Goal: Communication & Community: Ask a question

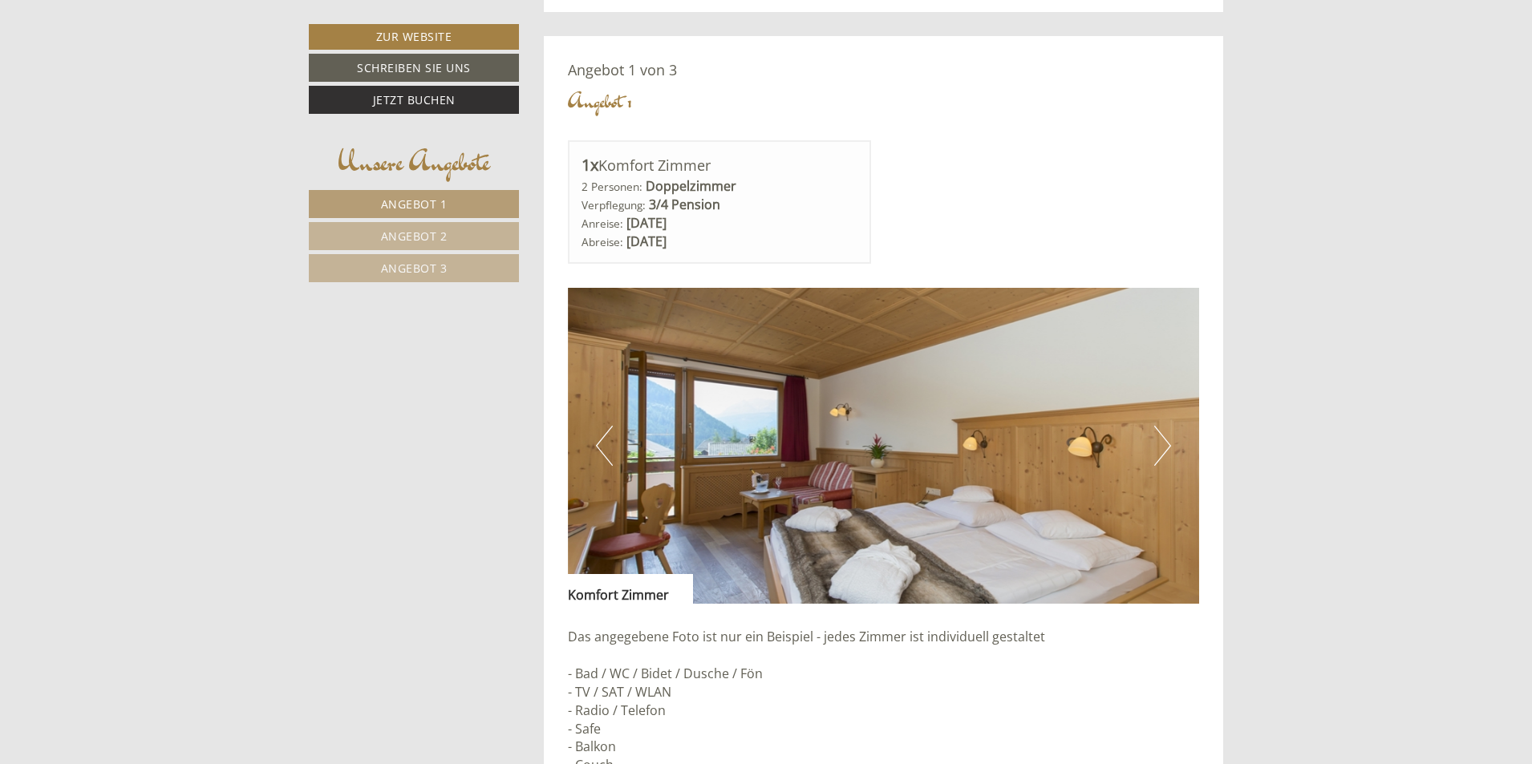
scroll to position [1283, 0]
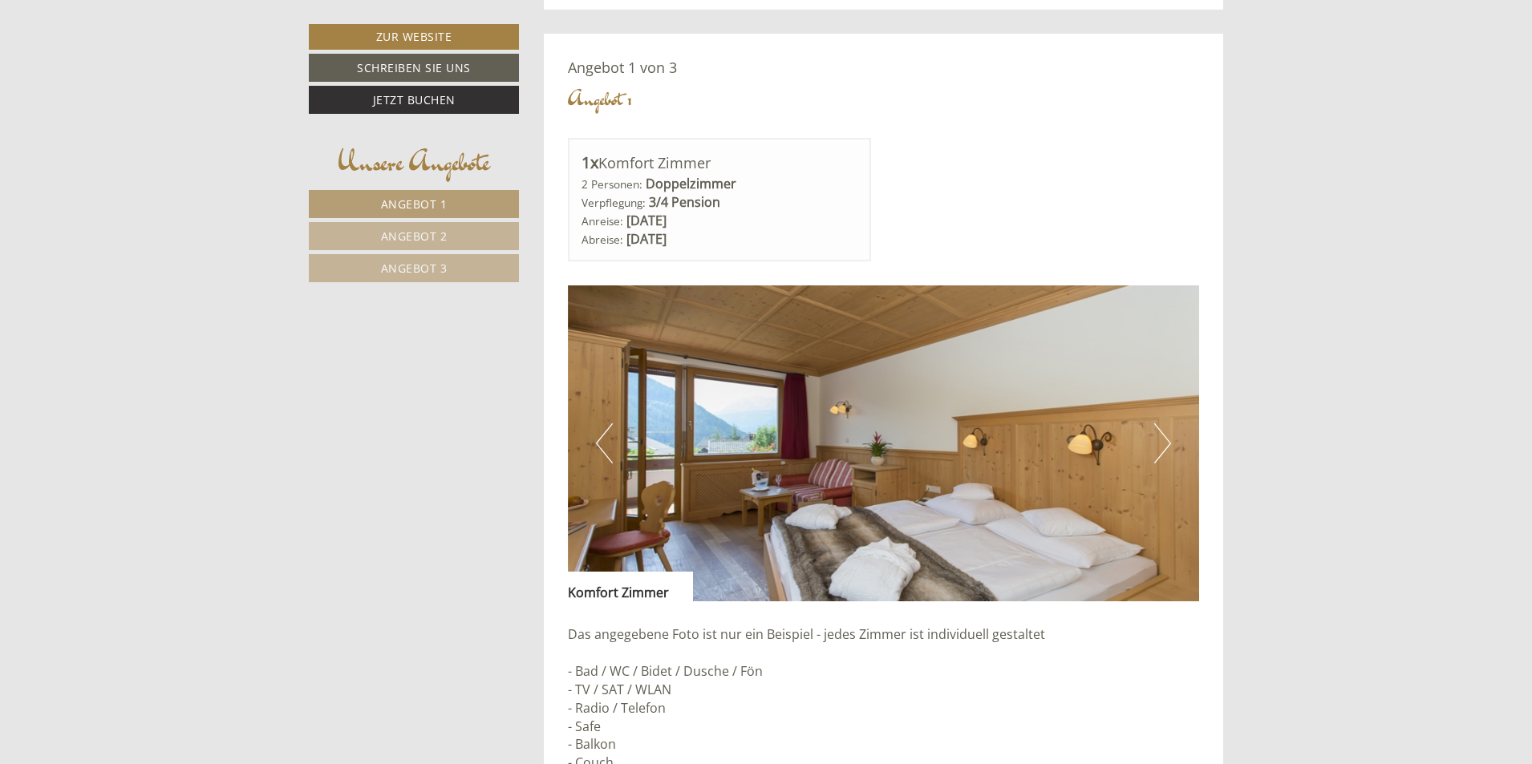
click at [1166, 433] on button "Next" at bounding box center [1162, 443] width 17 height 40
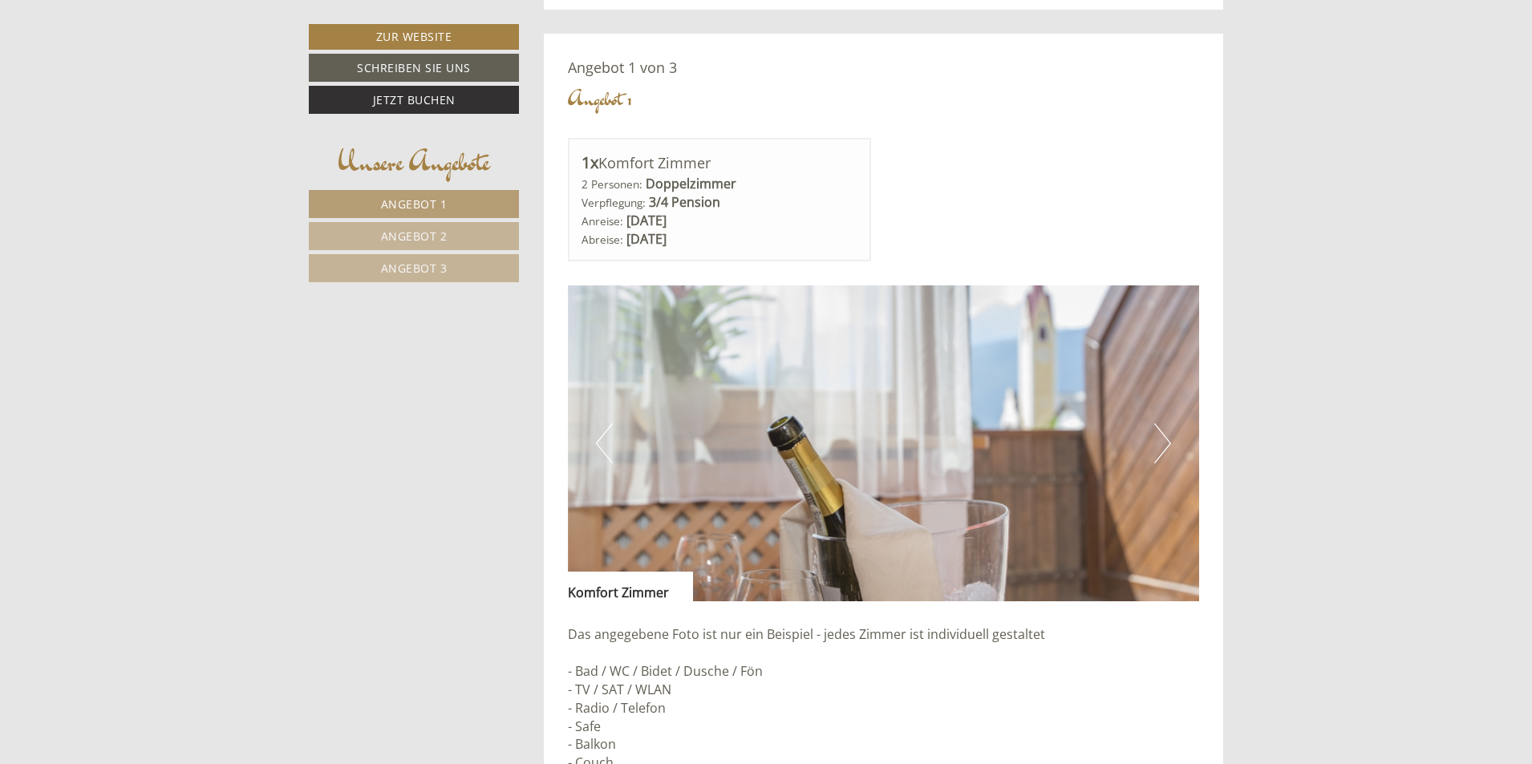
click at [1166, 436] on button "Next" at bounding box center [1162, 443] width 17 height 40
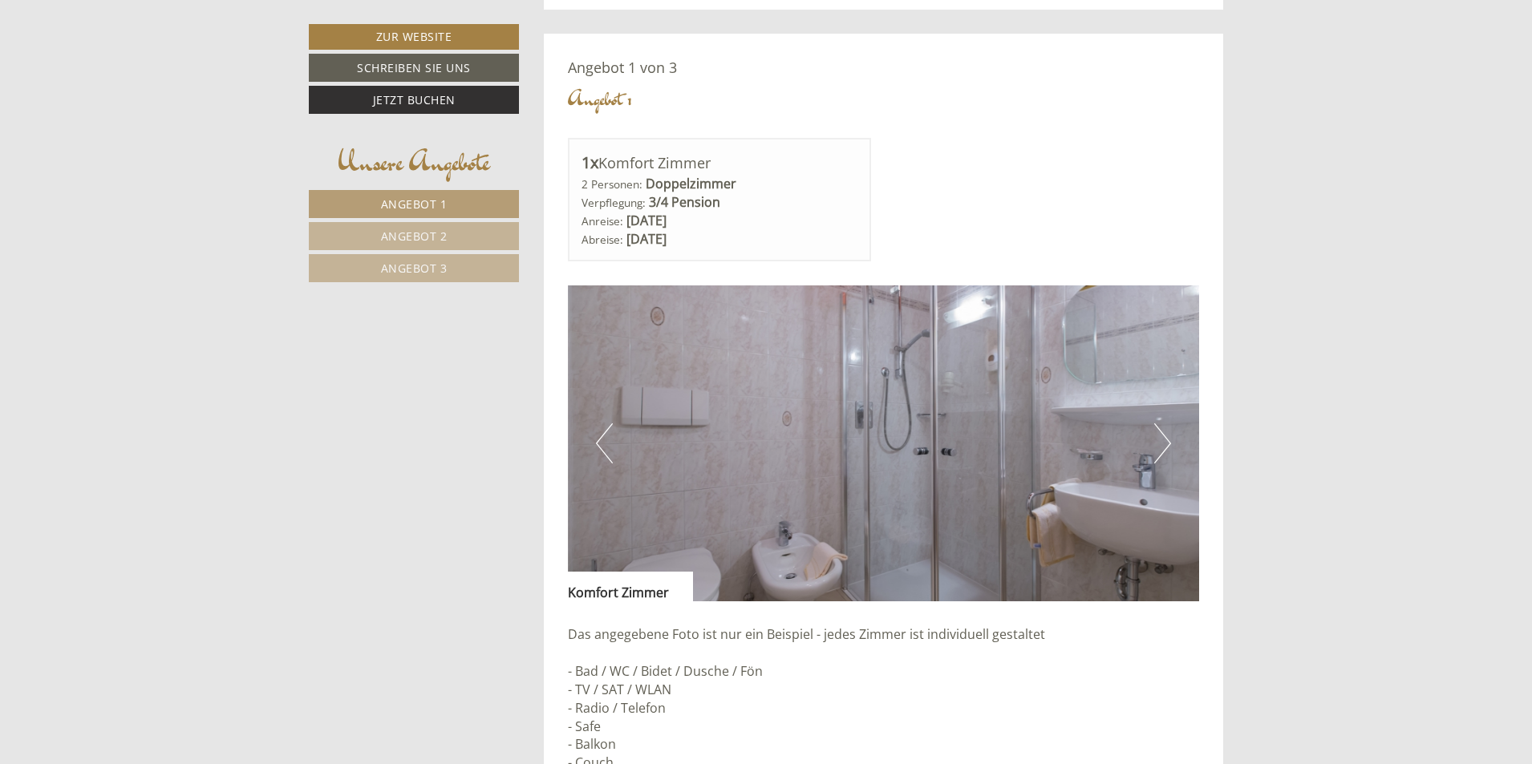
click at [1165, 438] on button "Next" at bounding box center [1162, 443] width 17 height 40
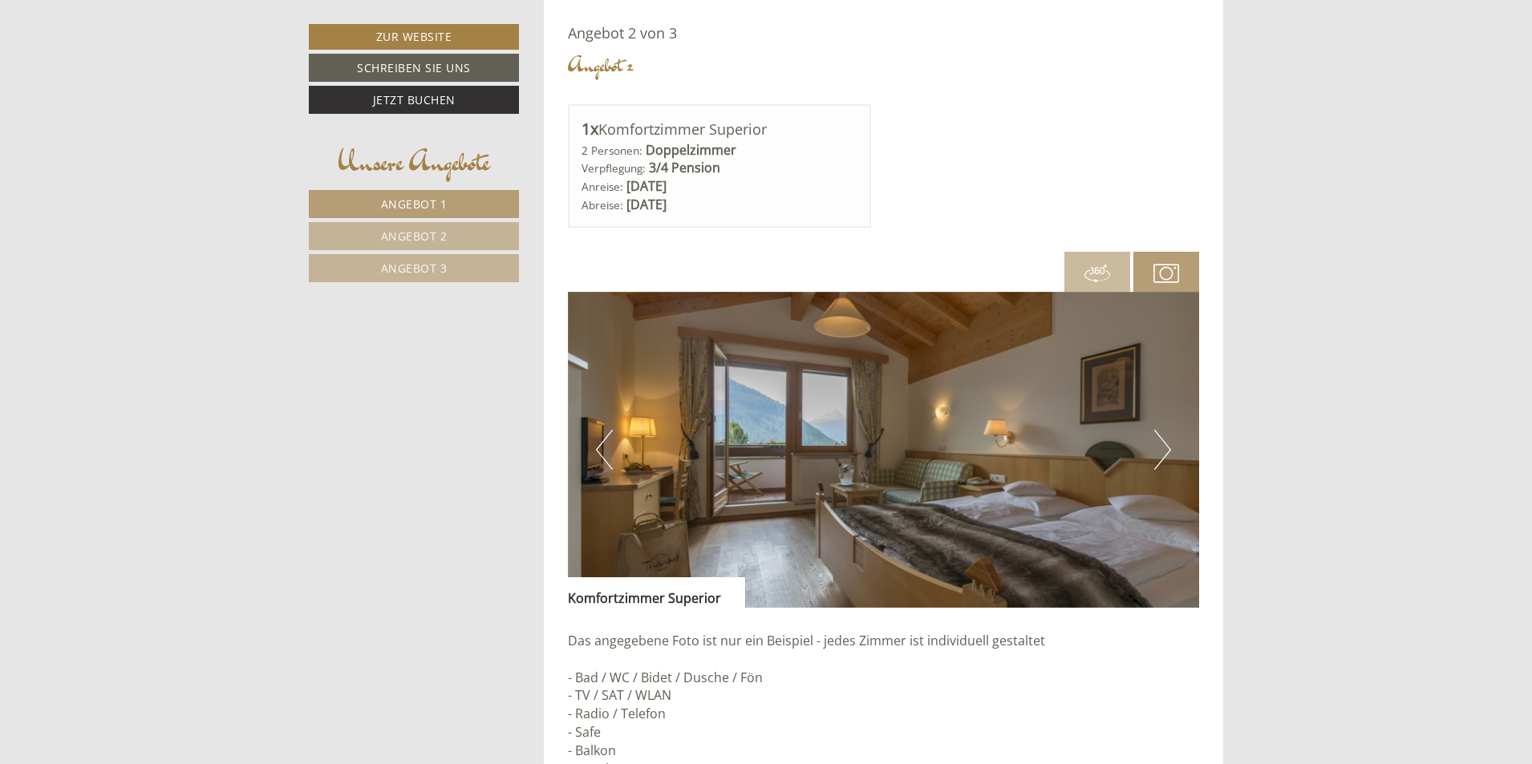
scroll to position [2566, 0]
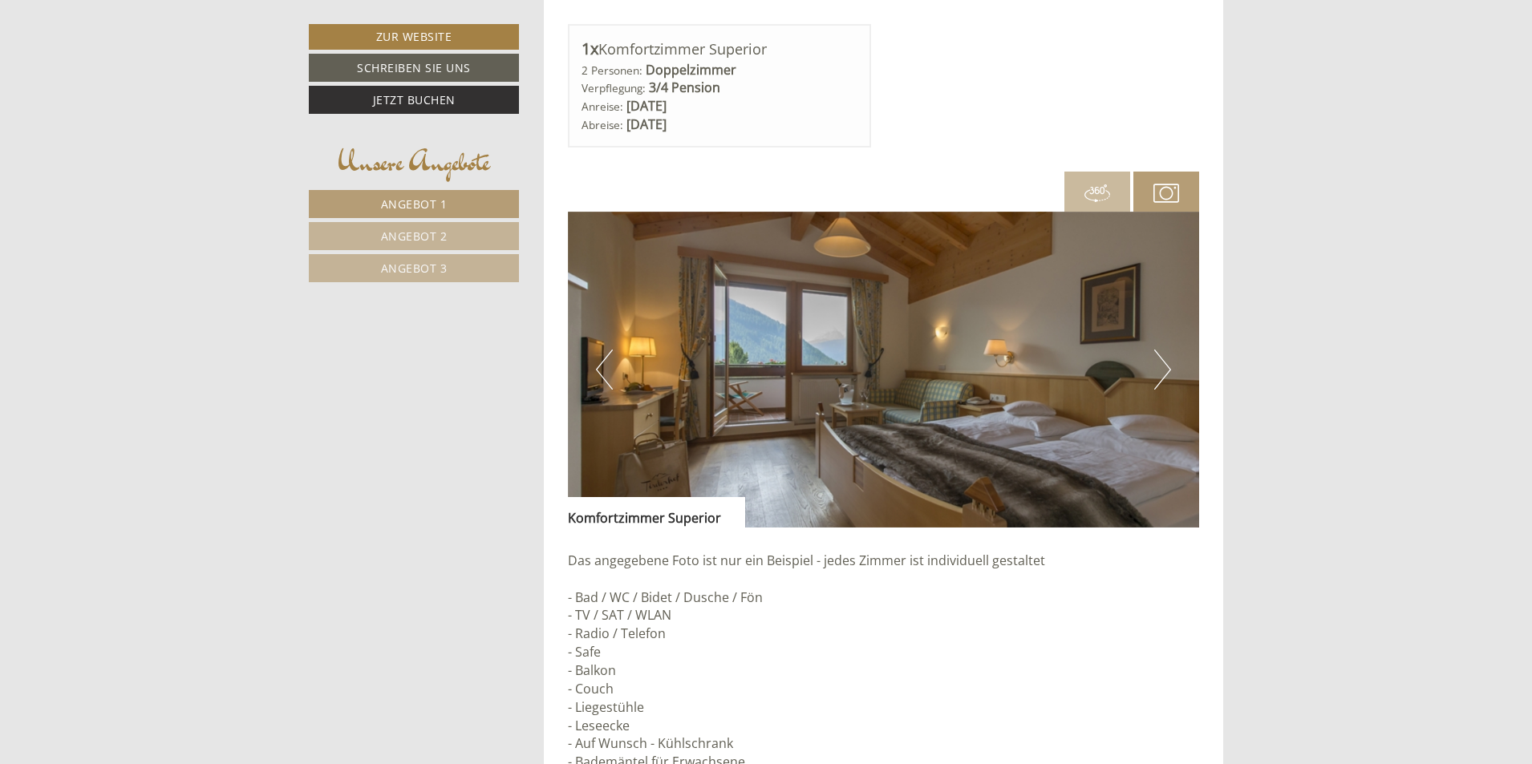
click at [1162, 368] on button "Next" at bounding box center [1162, 370] width 17 height 40
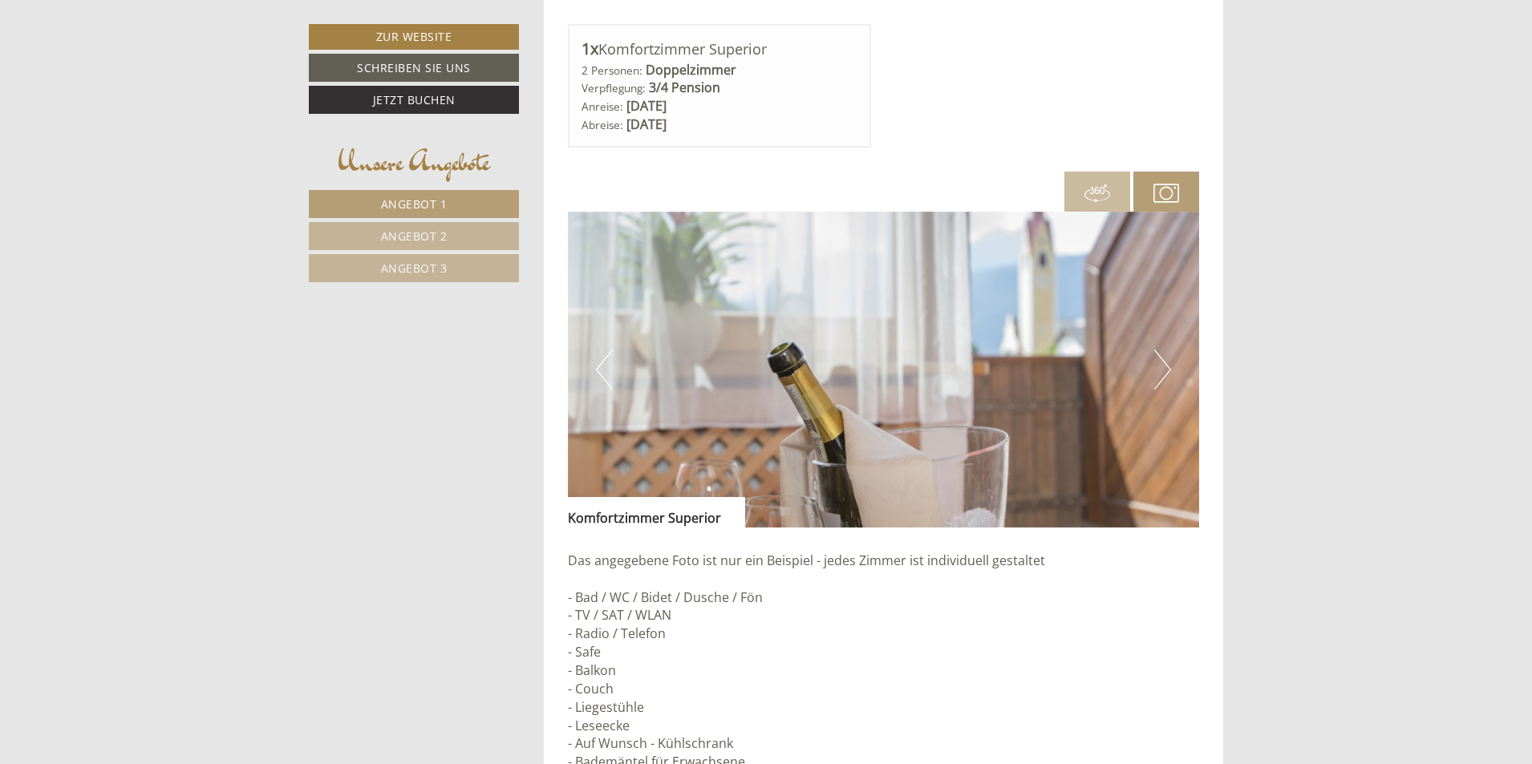
click at [1163, 368] on button "Next" at bounding box center [1162, 370] width 17 height 40
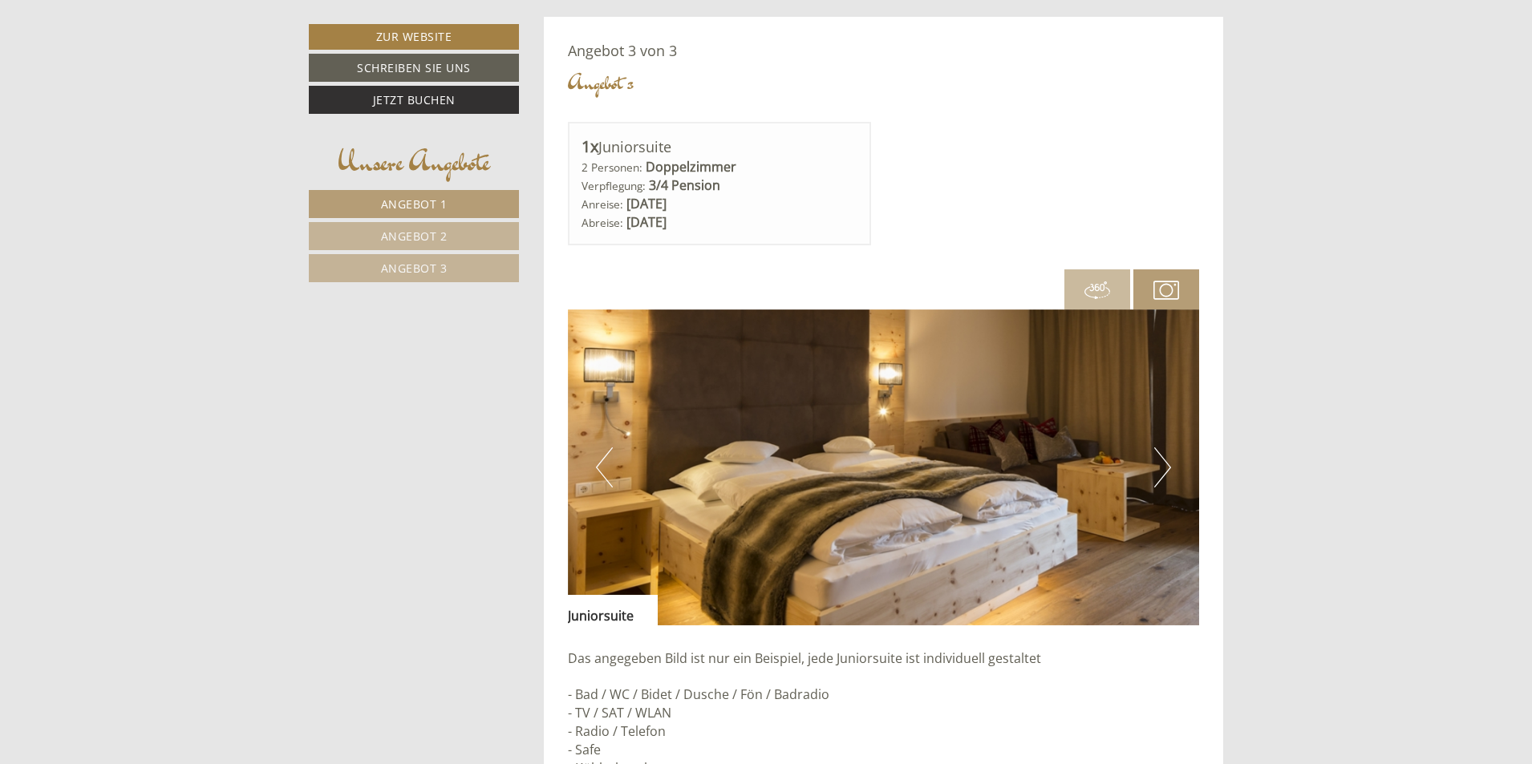
scroll to position [3689, 0]
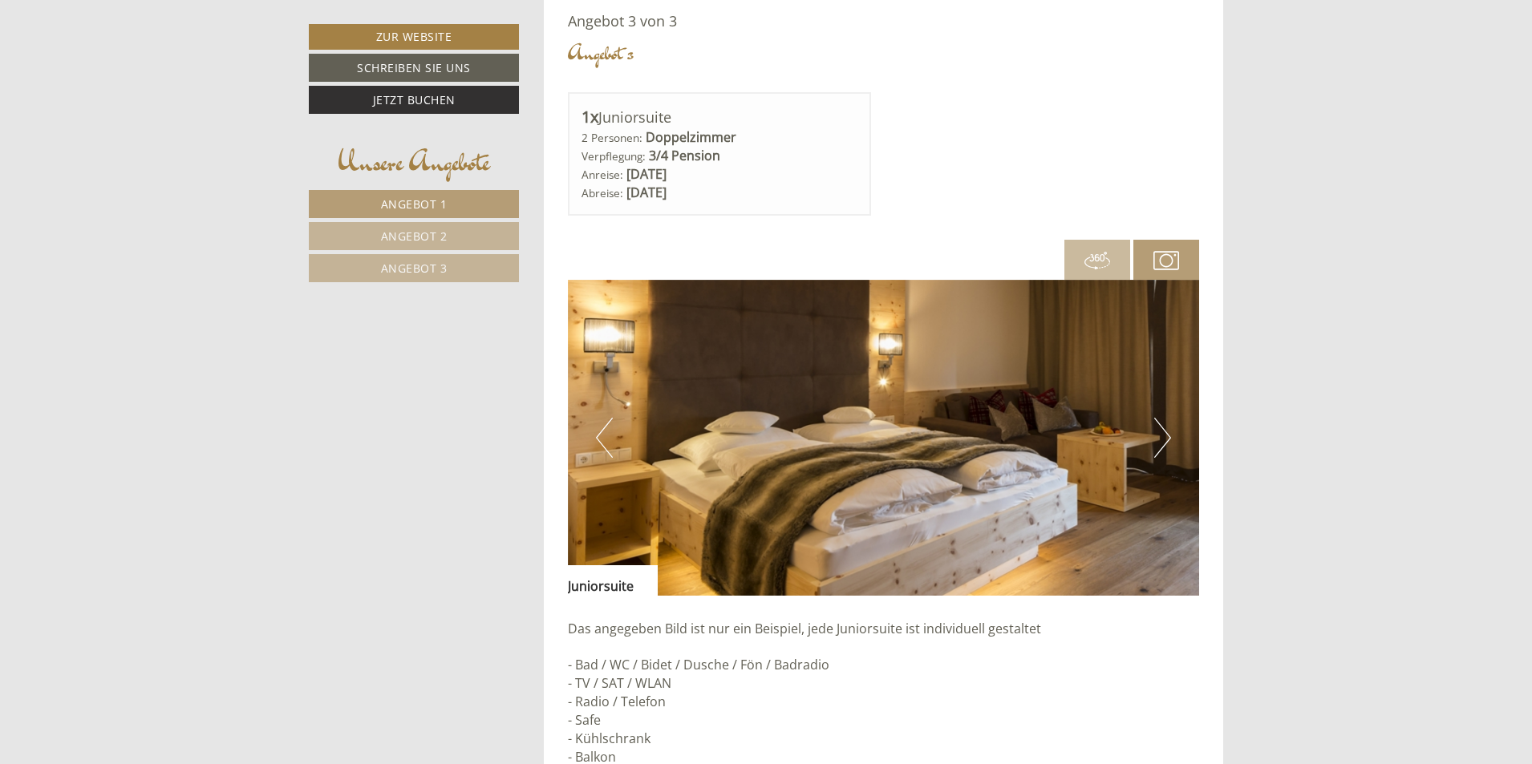
click at [1164, 437] on button "Next" at bounding box center [1162, 438] width 17 height 40
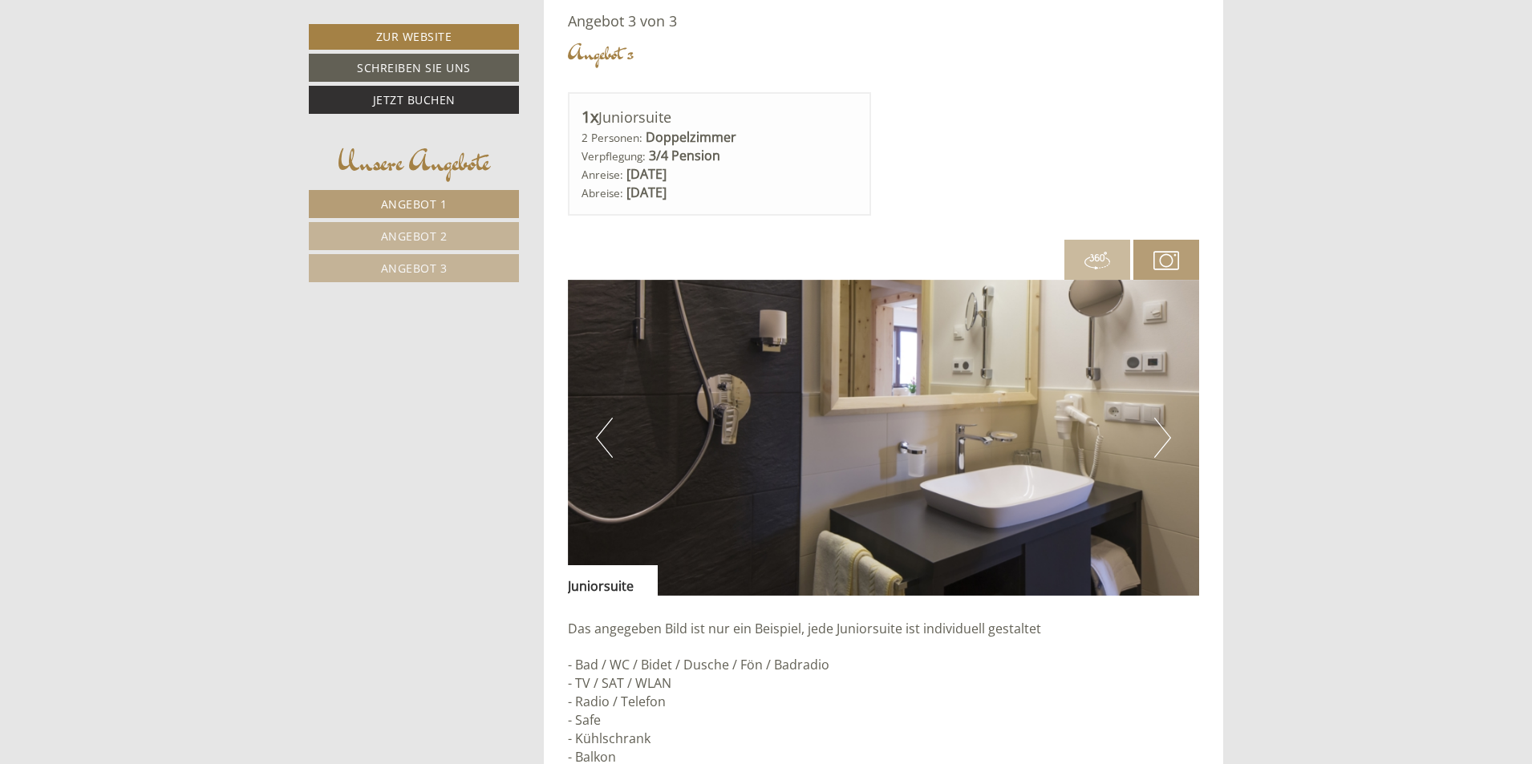
click at [1164, 436] on button "Next" at bounding box center [1162, 438] width 17 height 40
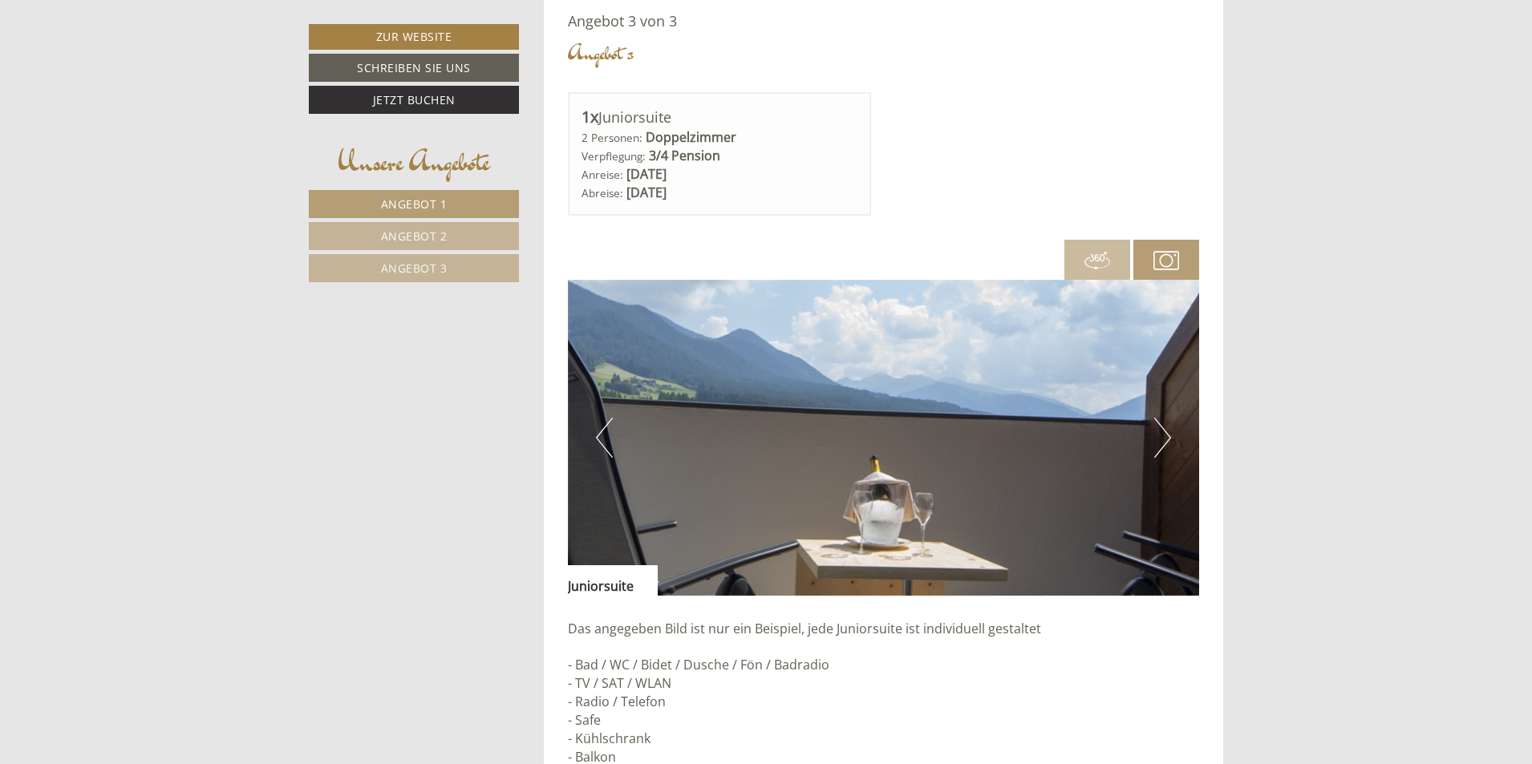
click at [1164, 436] on button "Next" at bounding box center [1162, 438] width 17 height 40
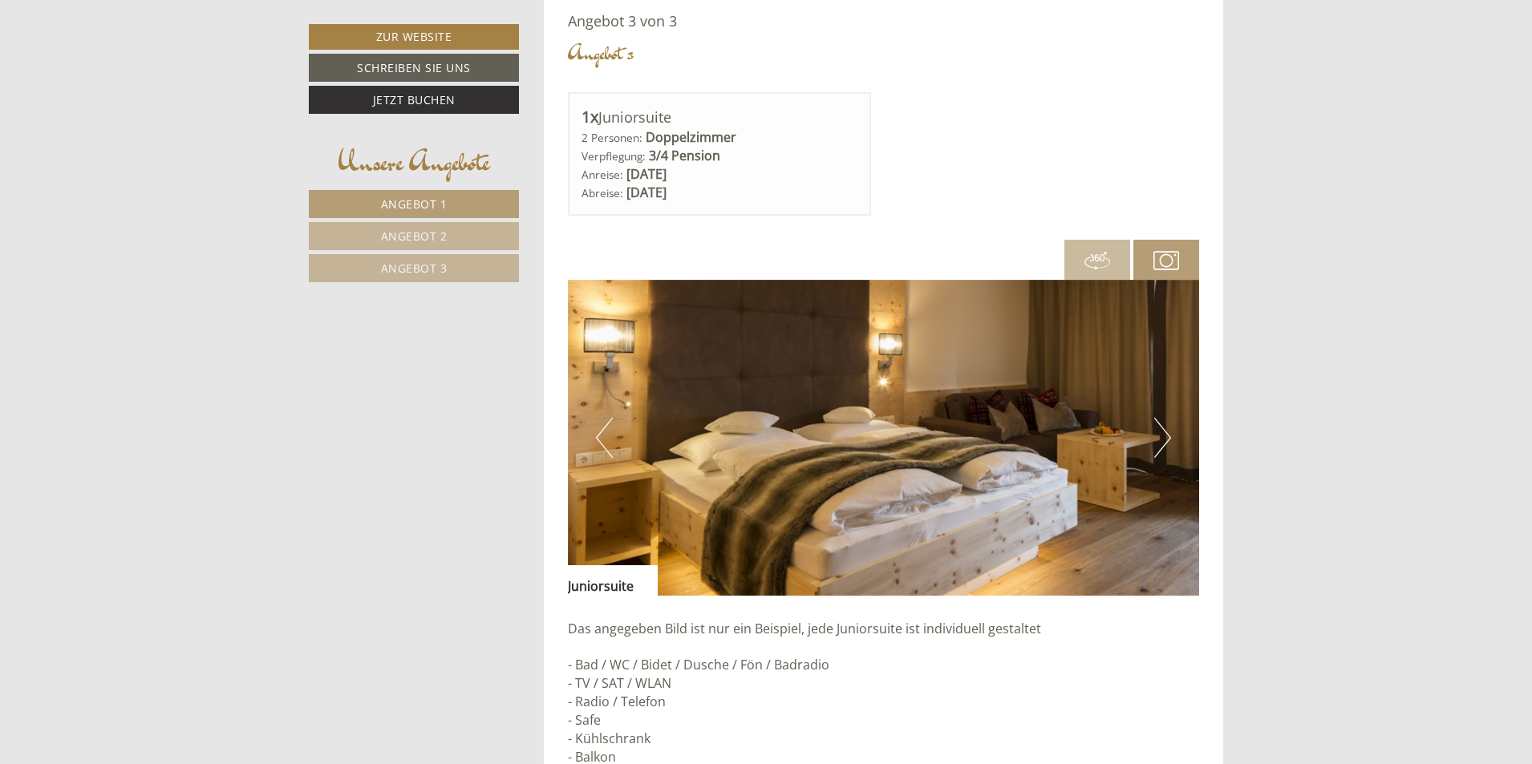
click at [1164, 435] on button "Next" at bounding box center [1162, 438] width 17 height 40
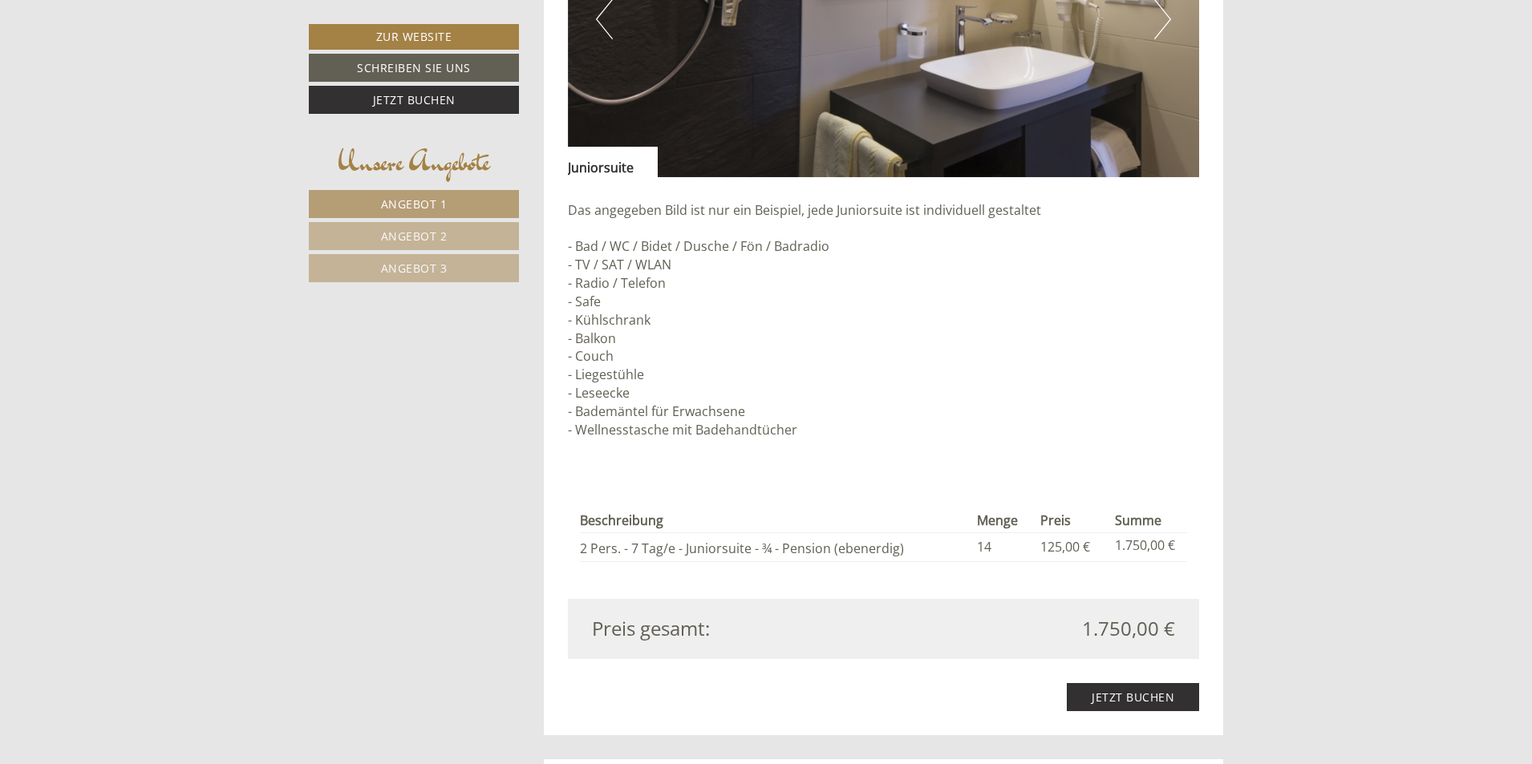
scroll to position [4090, 0]
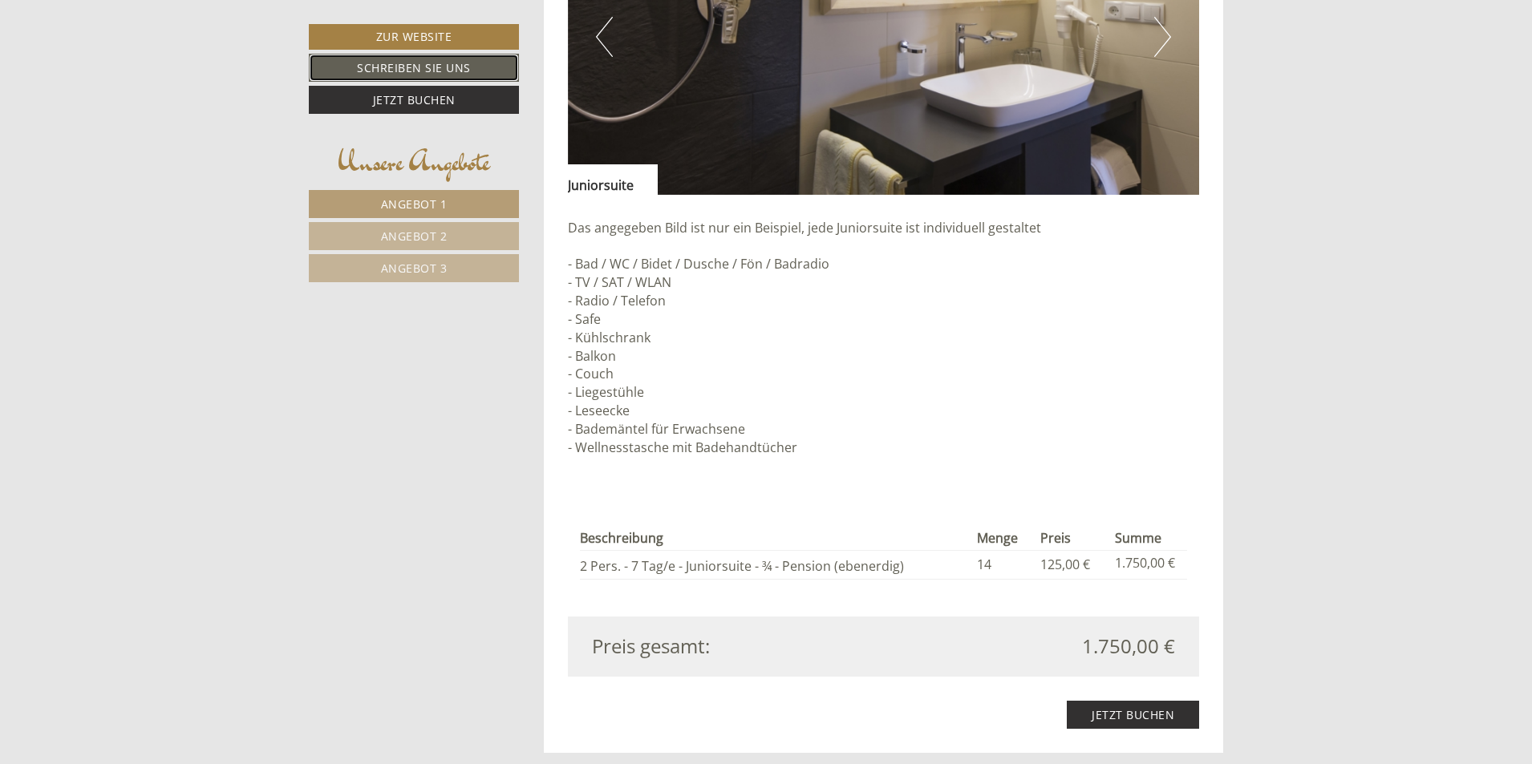
click at [391, 65] on link "Schreiben Sie uns" at bounding box center [414, 68] width 210 height 28
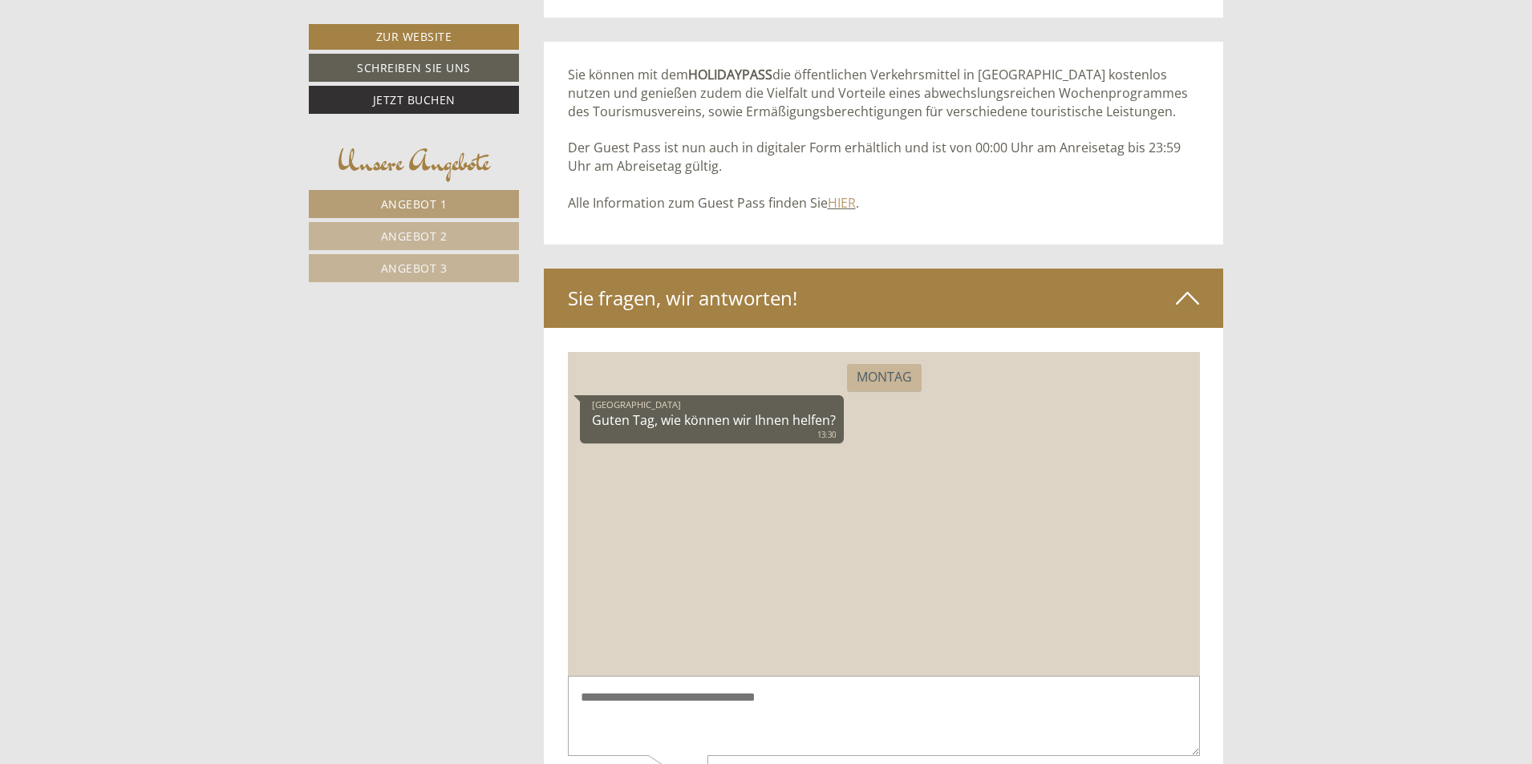
scroll to position [7605, 0]
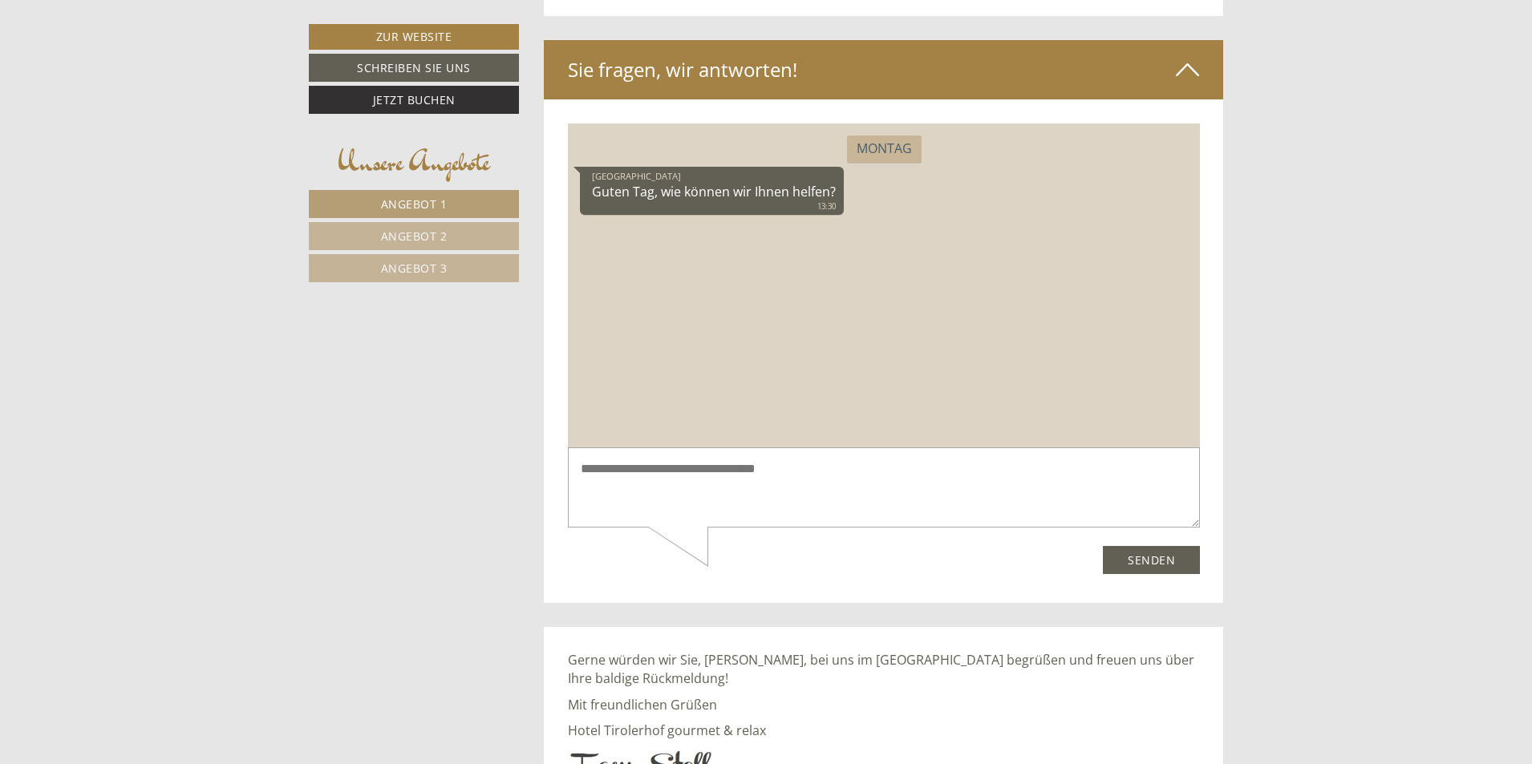
click at [740, 489] on textarea at bounding box center [883, 487] width 632 height 81
type textarea "**********"
click at [1132, 557] on button "Senden" at bounding box center [1150, 560] width 97 height 28
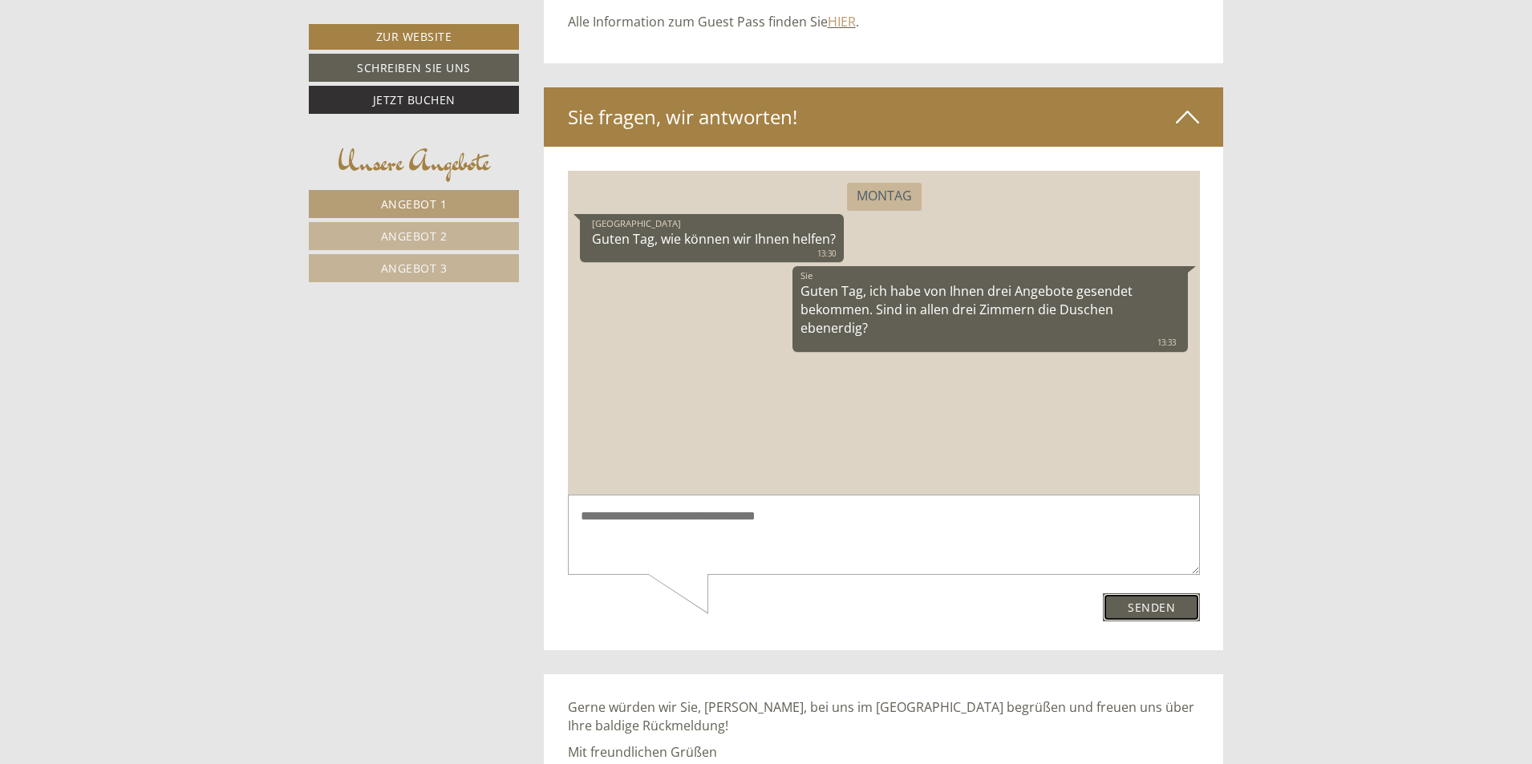
scroll to position [7606, 0]
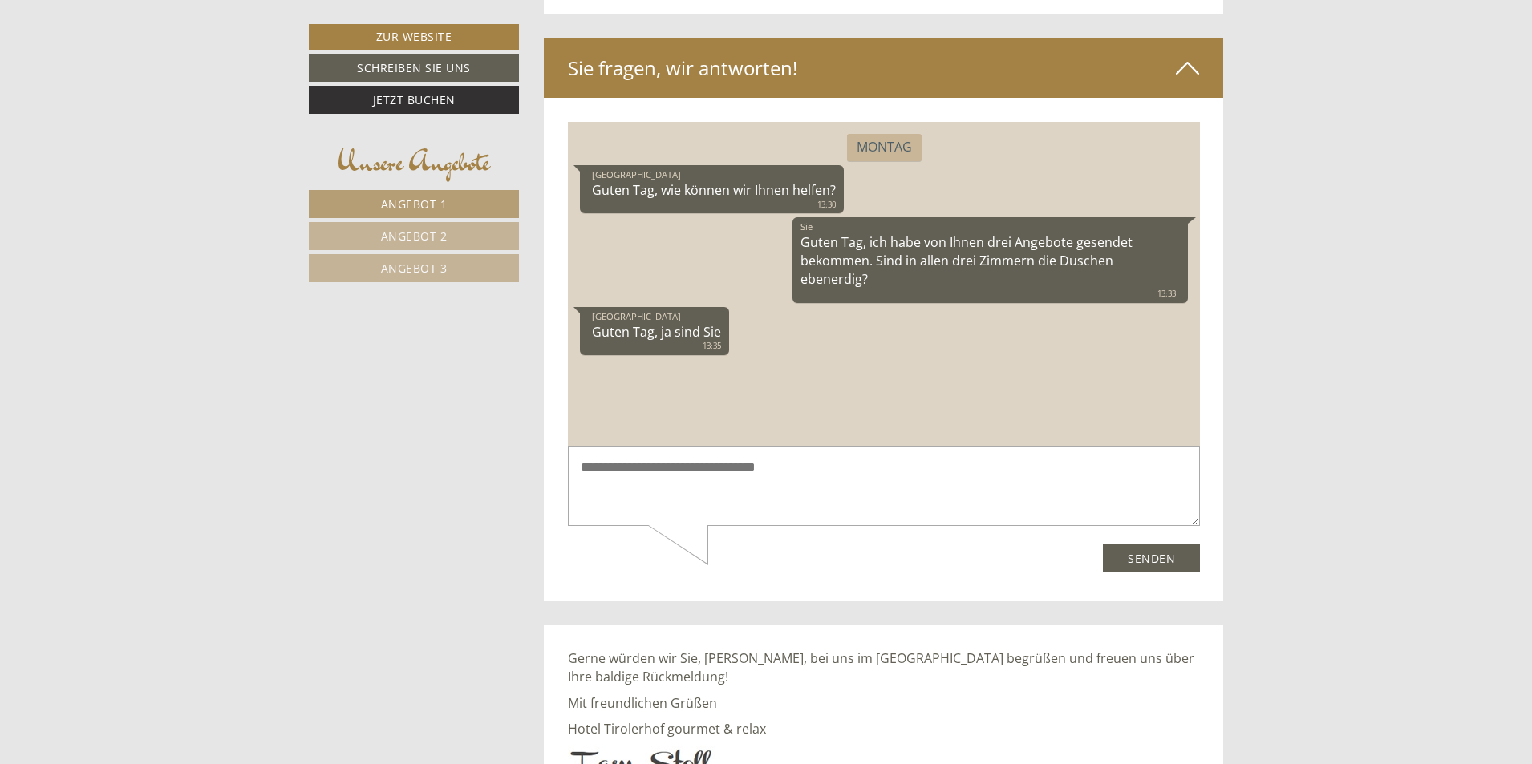
click at [668, 489] on textarea at bounding box center [883, 486] width 632 height 81
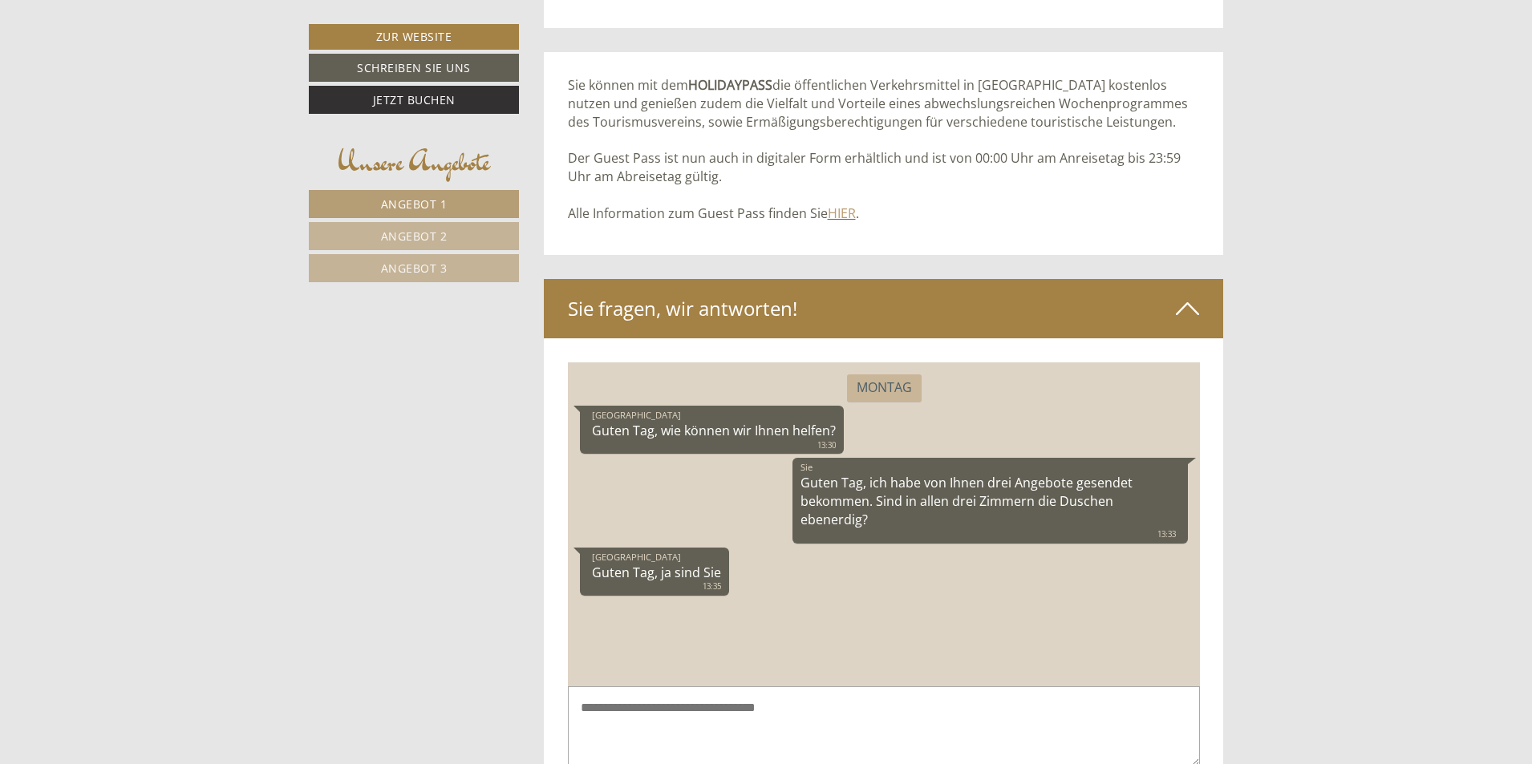
scroll to position [8007, 0]
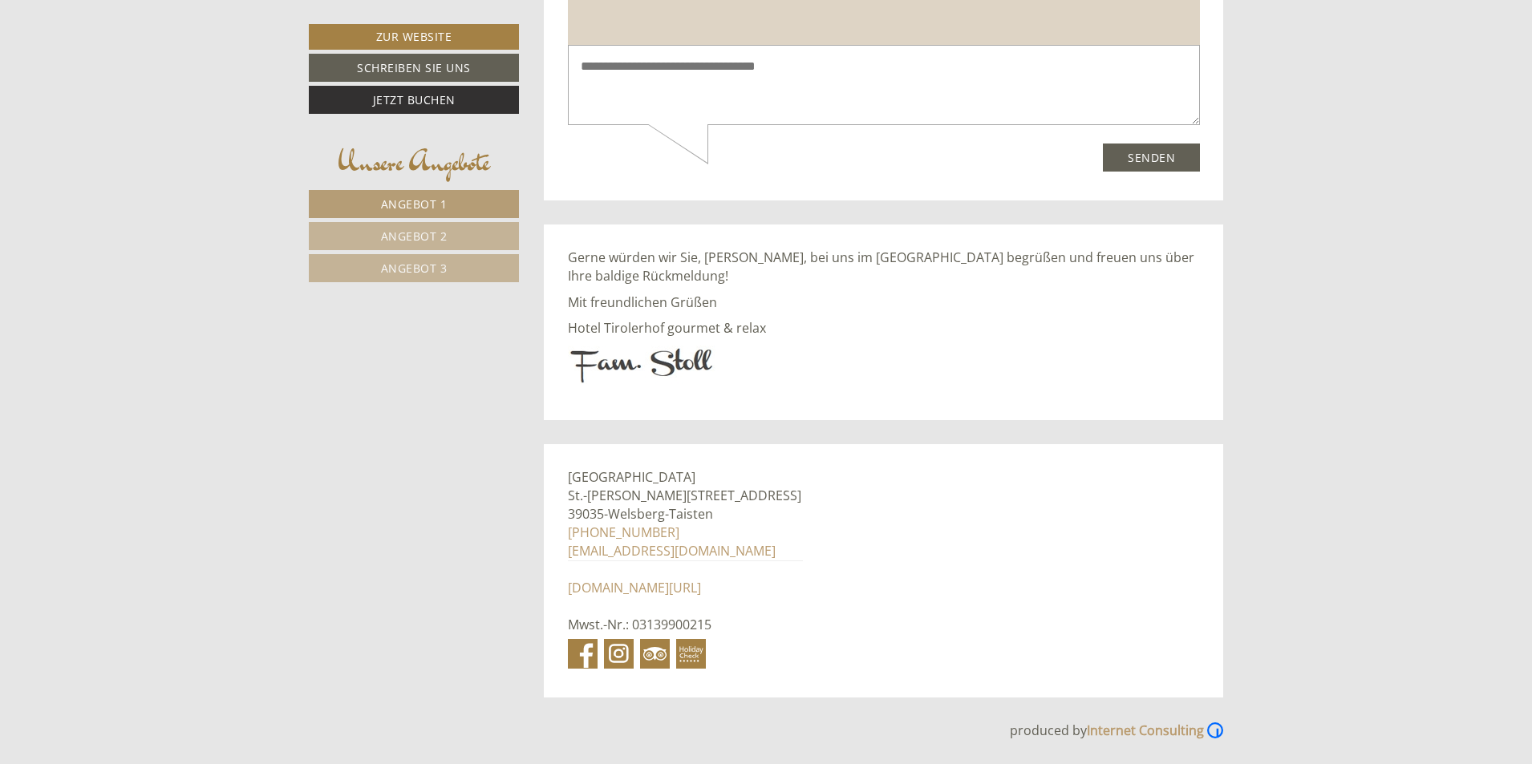
click at [617, 80] on textarea at bounding box center [883, 86] width 632 height 81
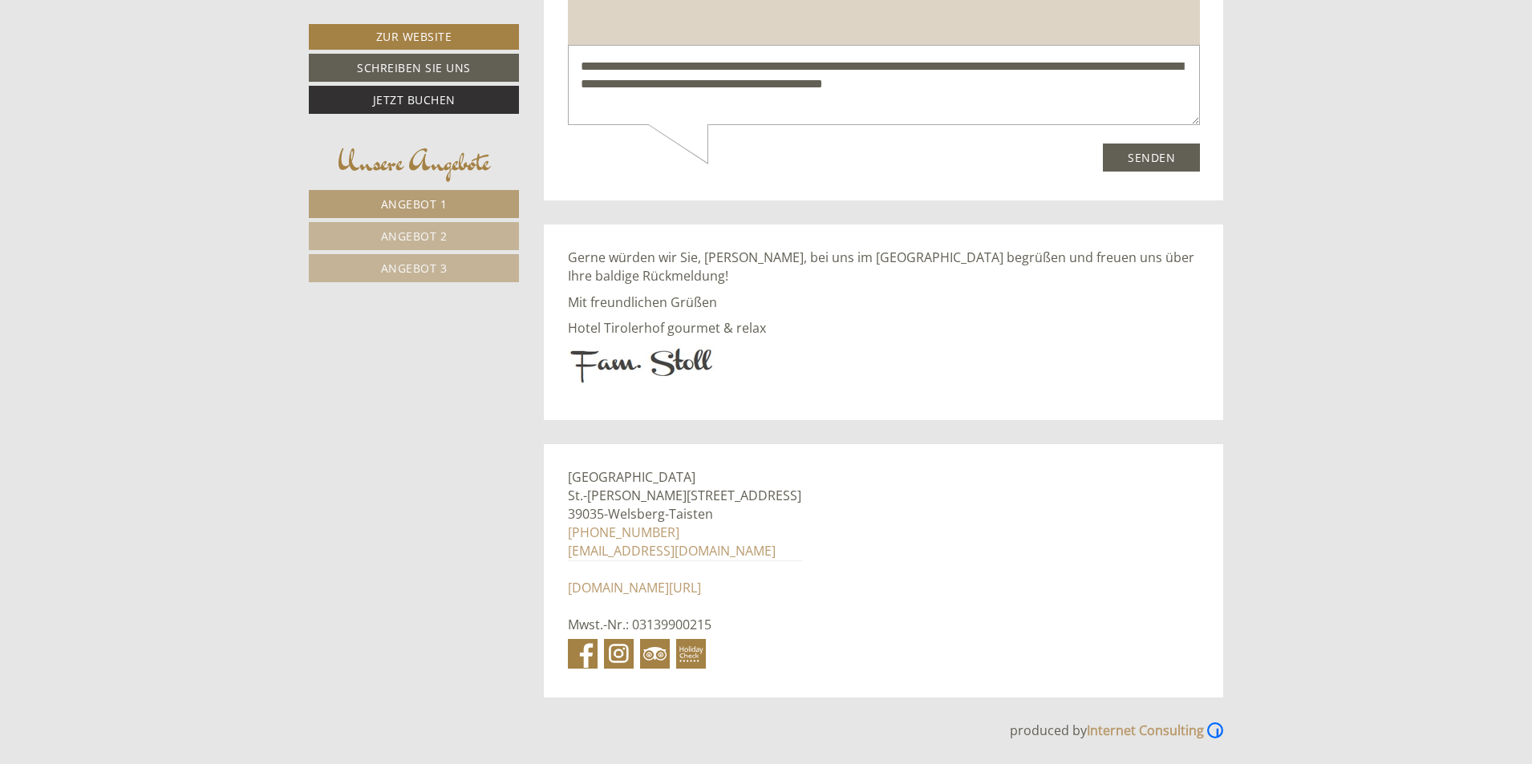
type textarea "**********"
click at [1133, 152] on button "Senden" at bounding box center [1150, 158] width 97 height 28
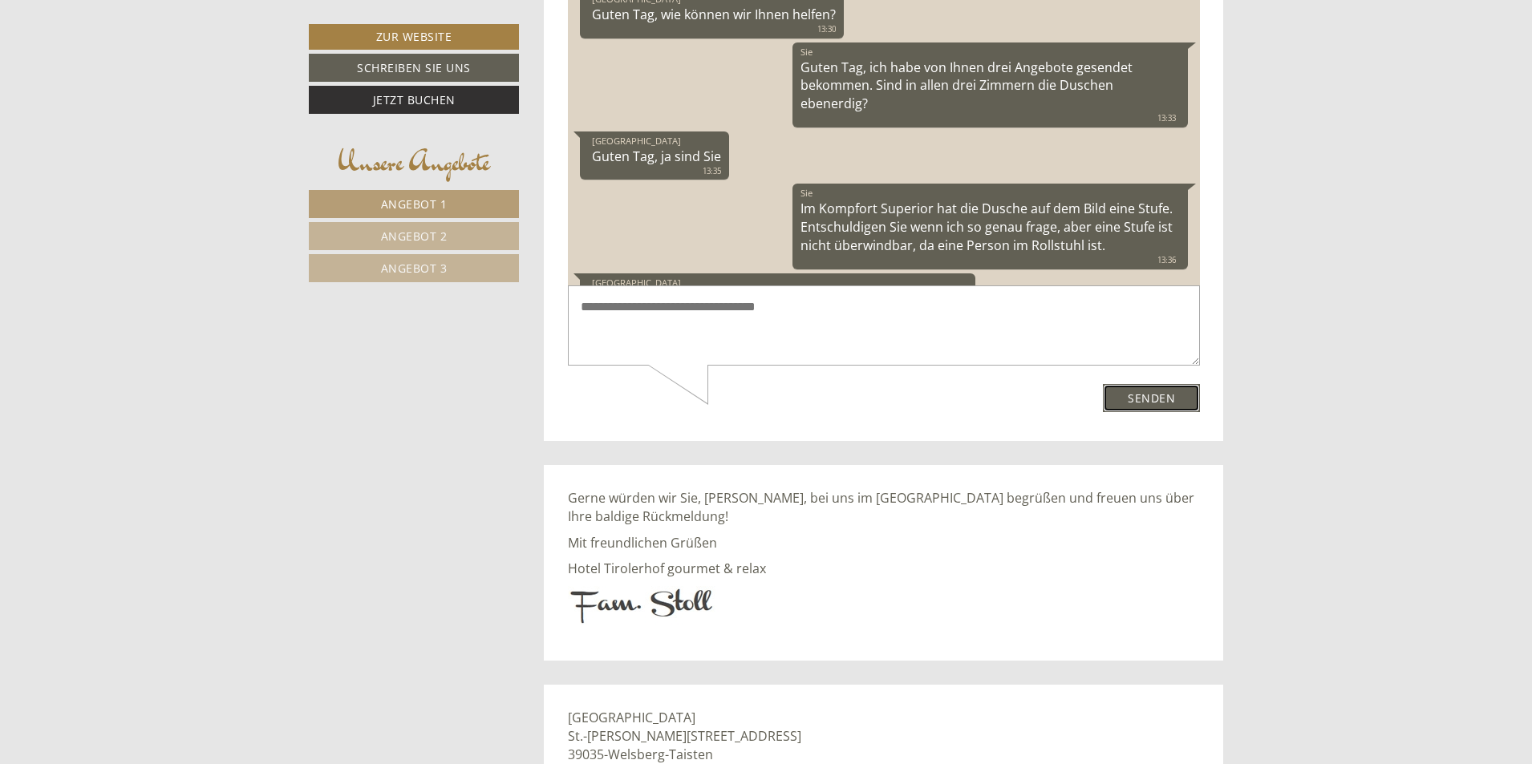
scroll to position [122, 0]
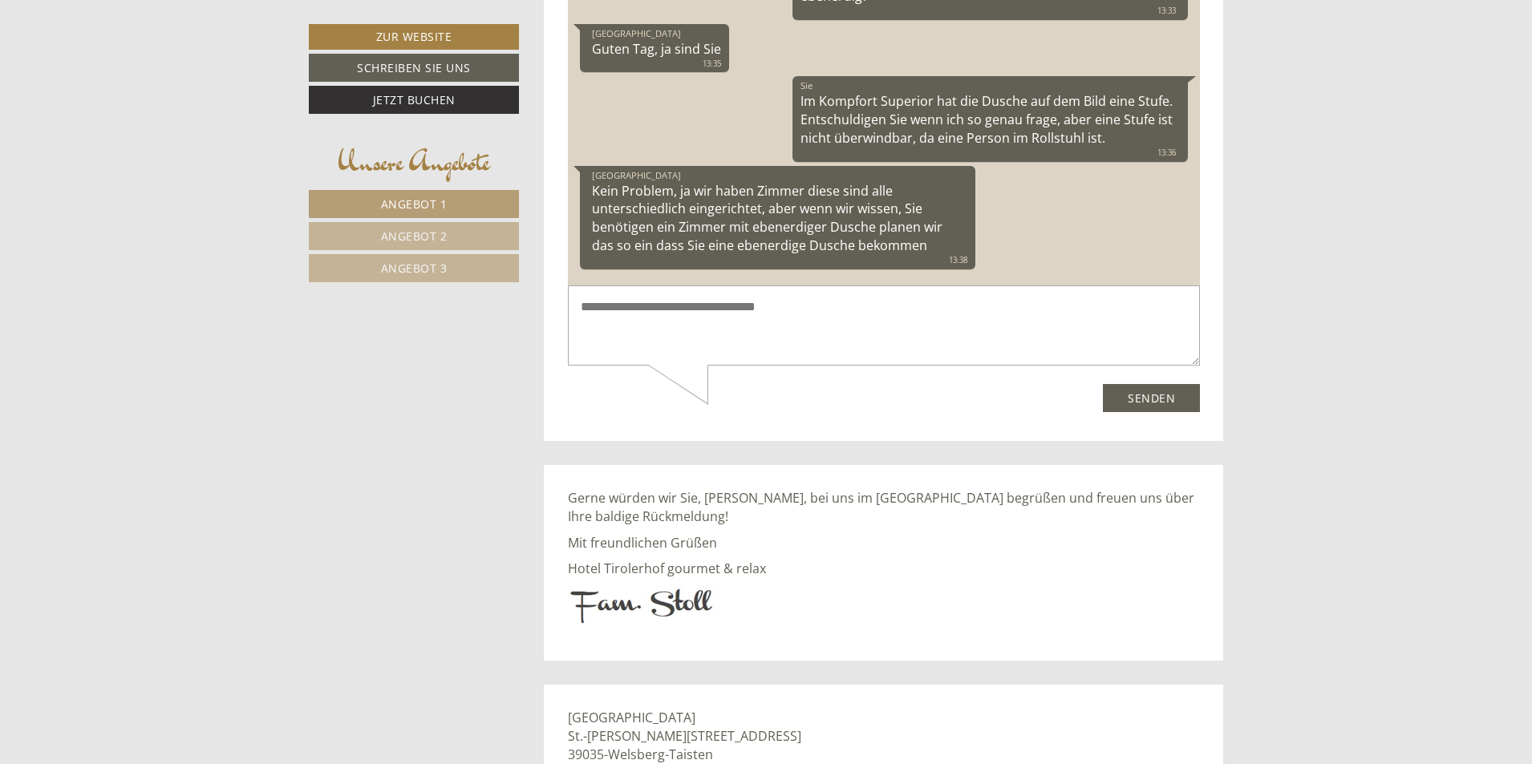
click at [788, 318] on textarea at bounding box center [883, 326] width 632 height 81
type textarea "**********"
click at [1149, 397] on button "Senden" at bounding box center [1150, 399] width 97 height 28
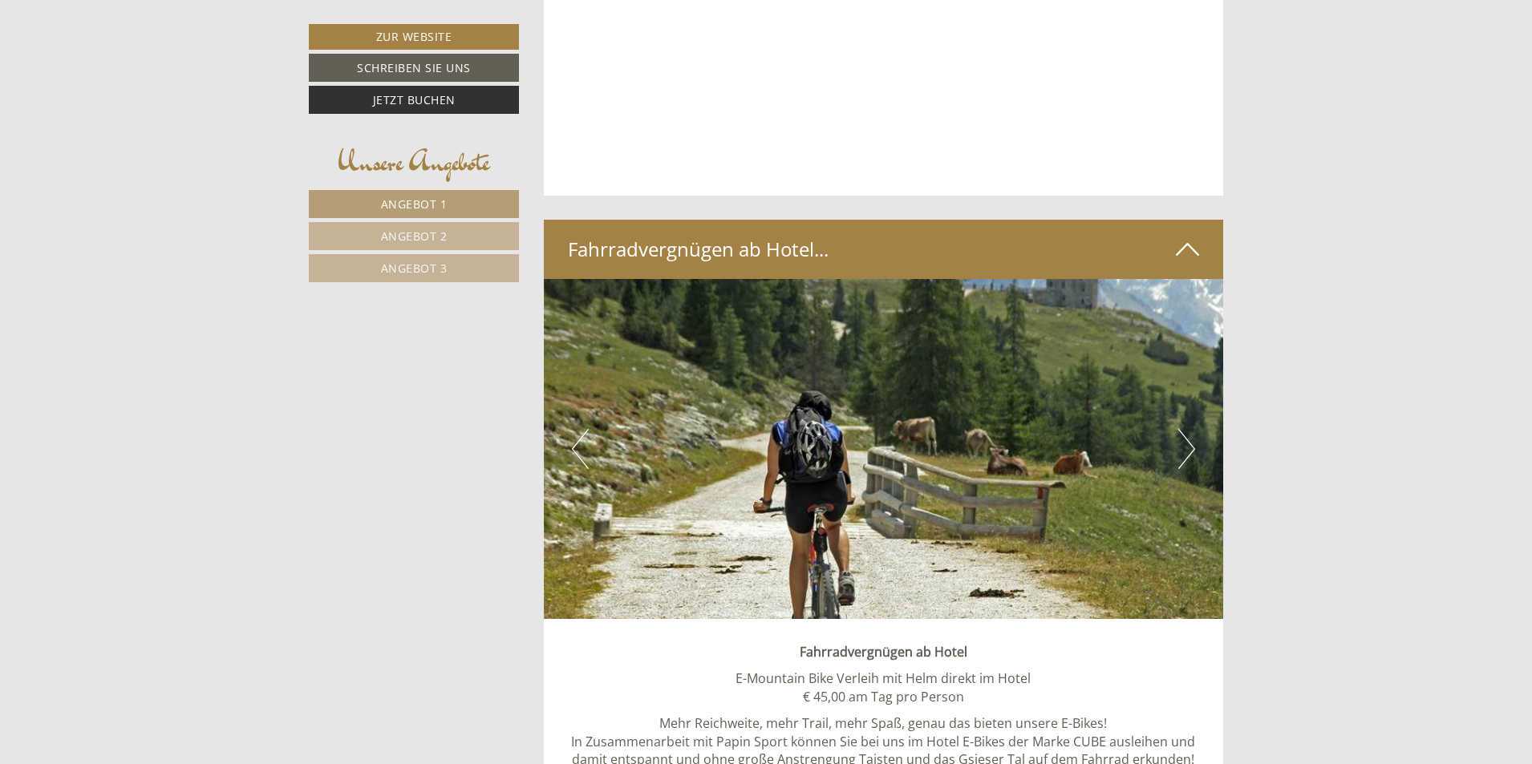
scroll to position [6564, 0]
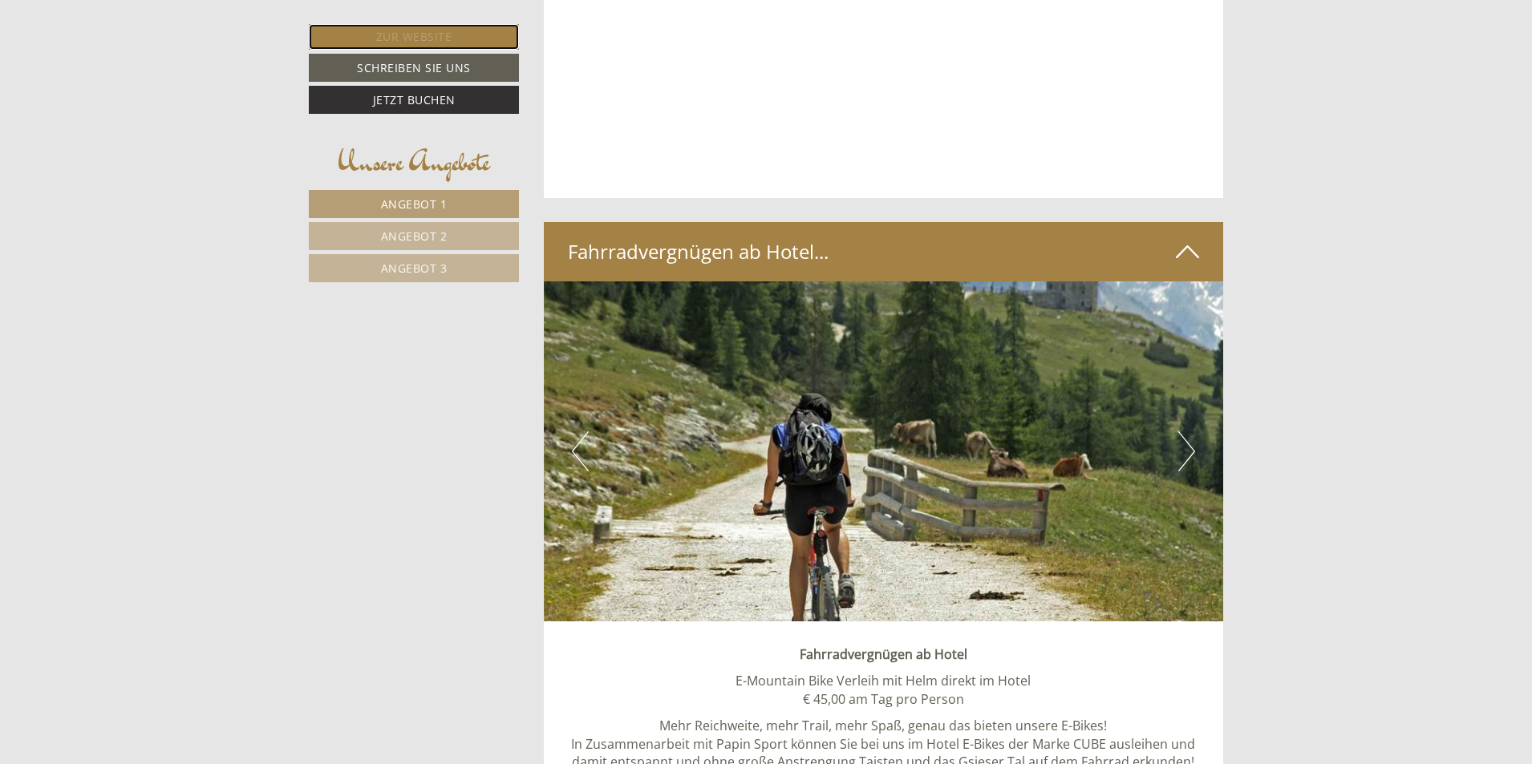
click at [412, 30] on link "Zur Website" at bounding box center [414, 37] width 210 height 26
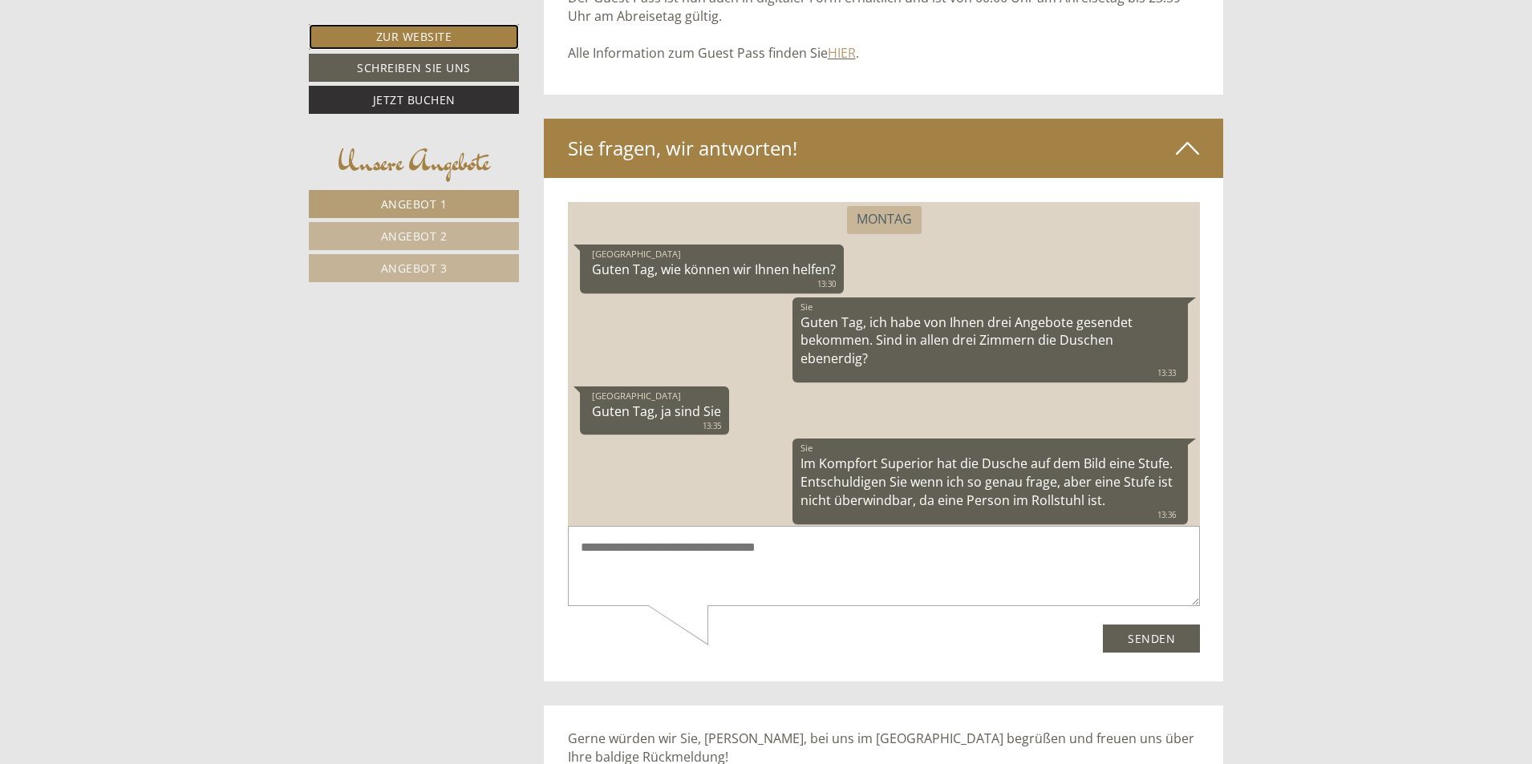
scroll to position [227, 0]
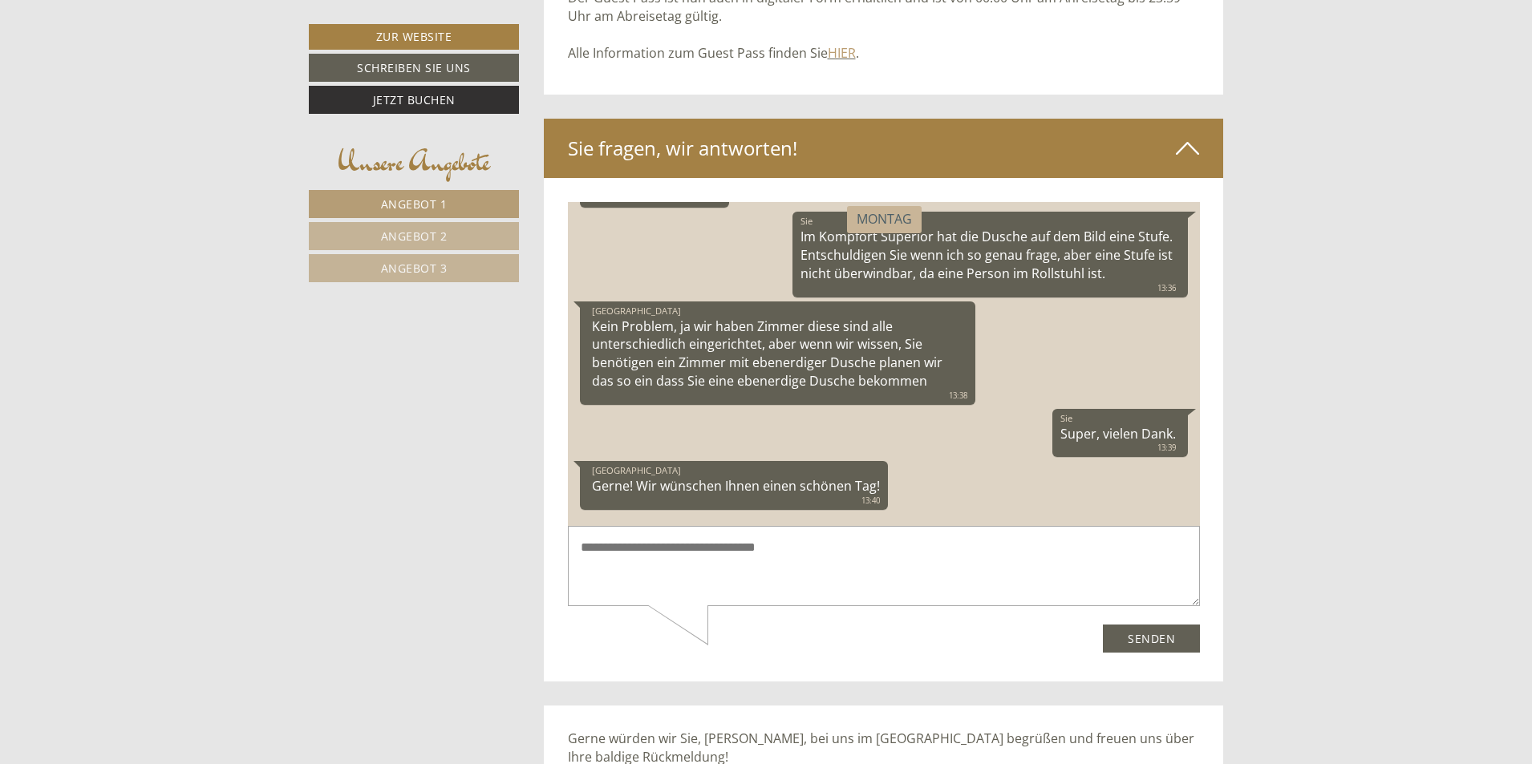
click at [398, 202] on span "Angebot 1" at bounding box center [414, 203] width 67 height 15
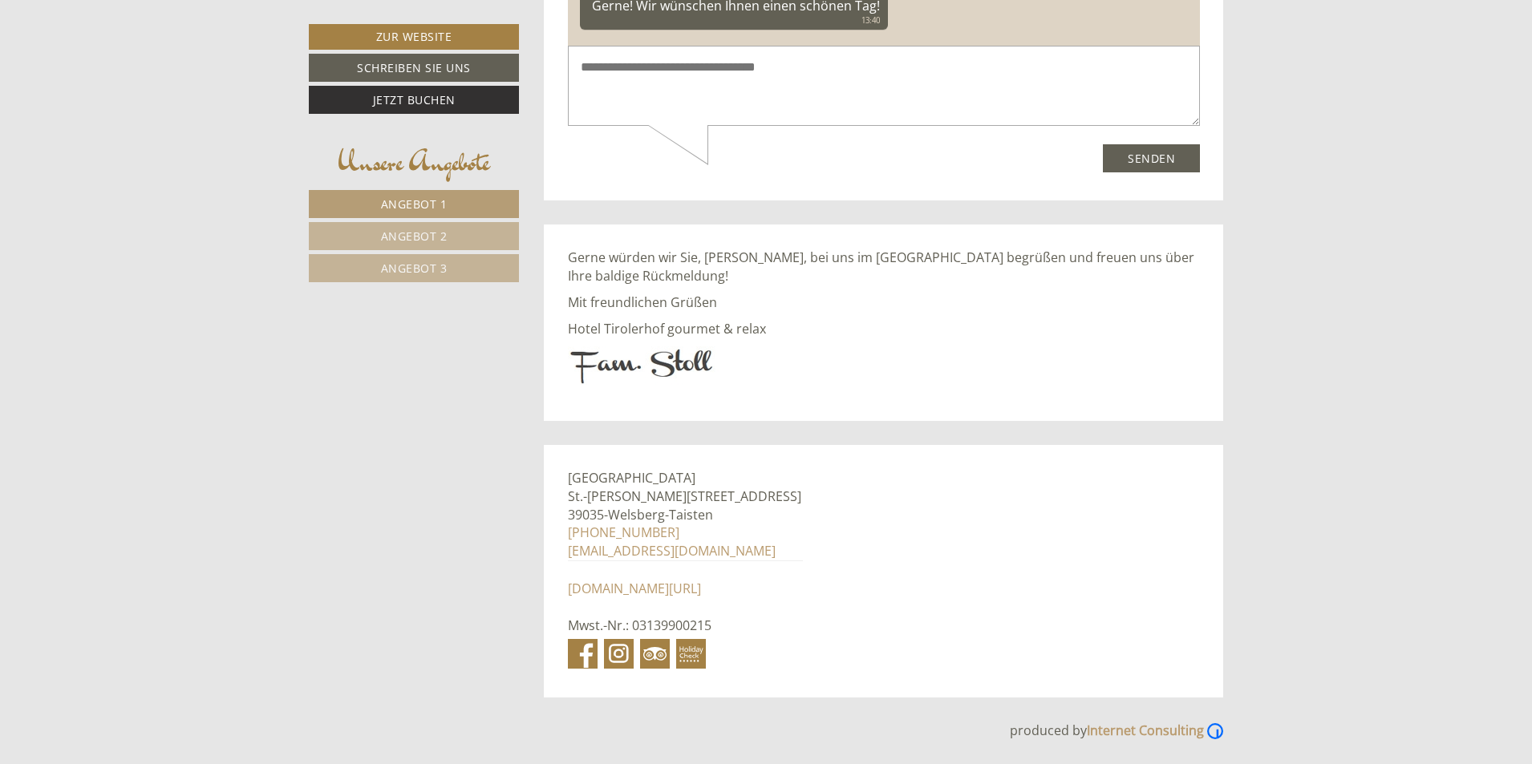
scroll to position [1317, 0]
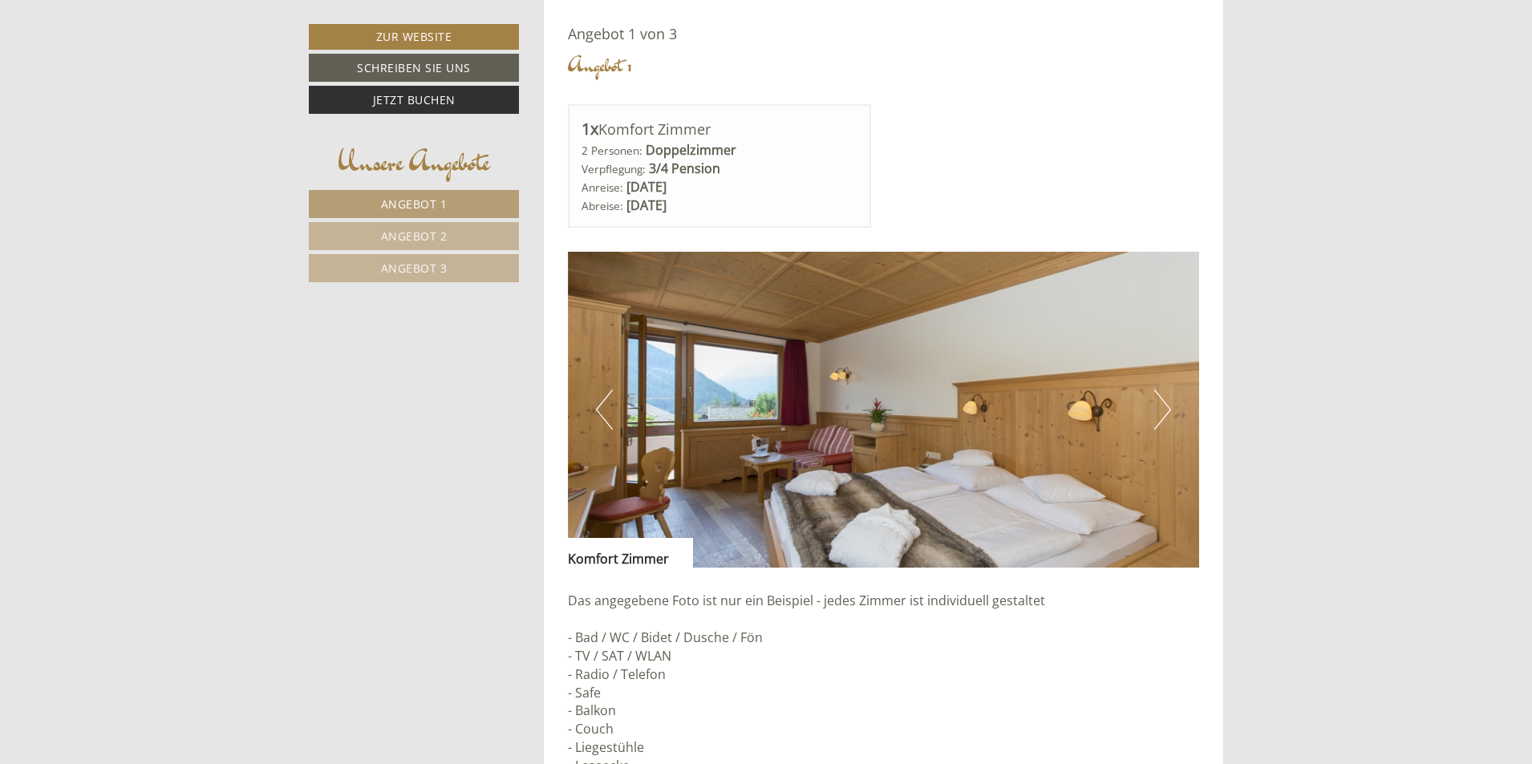
click at [1166, 410] on button "Next" at bounding box center [1162, 410] width 17 height 40
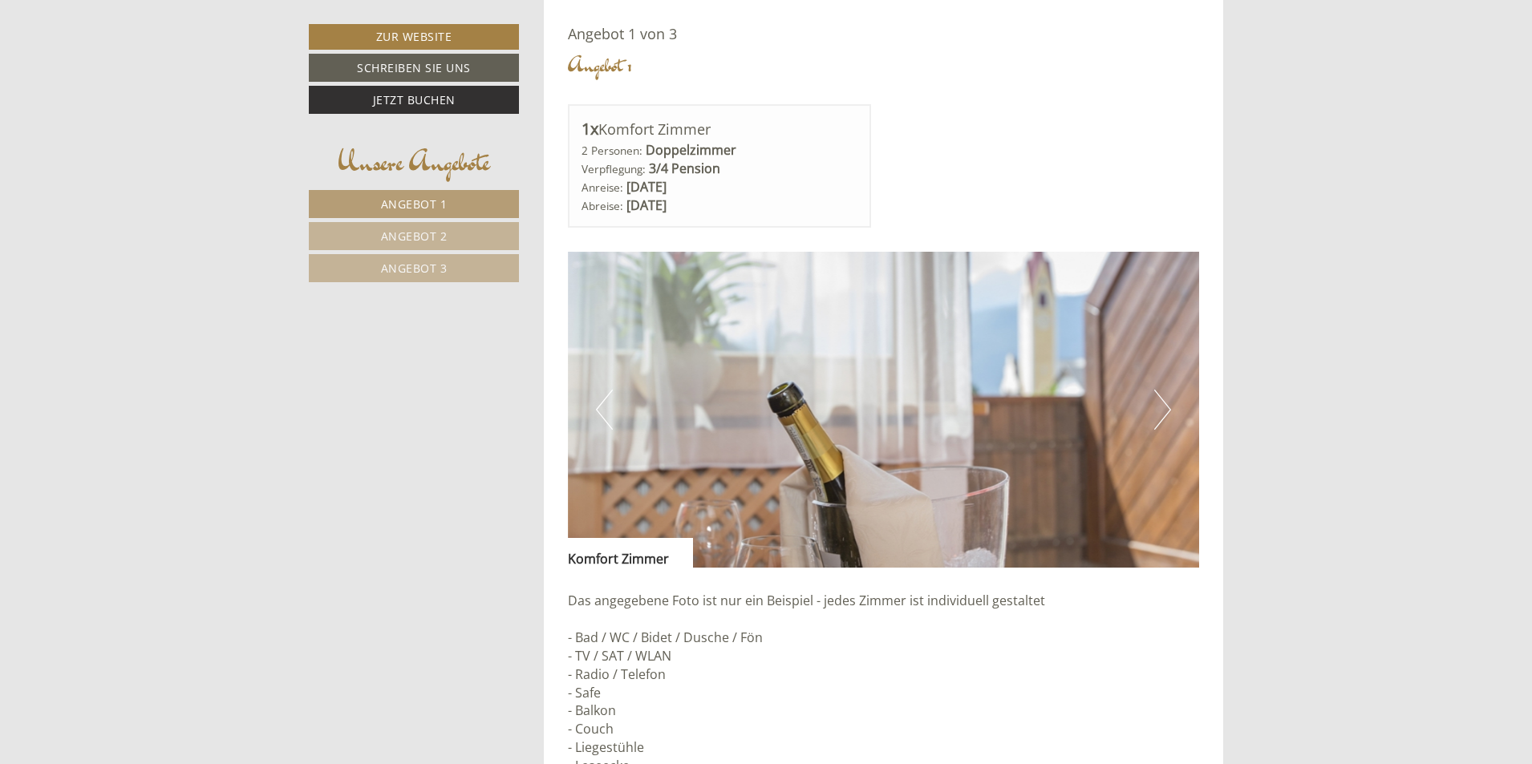
click at [1166, 410] on button "Next" at bounding box center [1162, 410] width 17 height 40
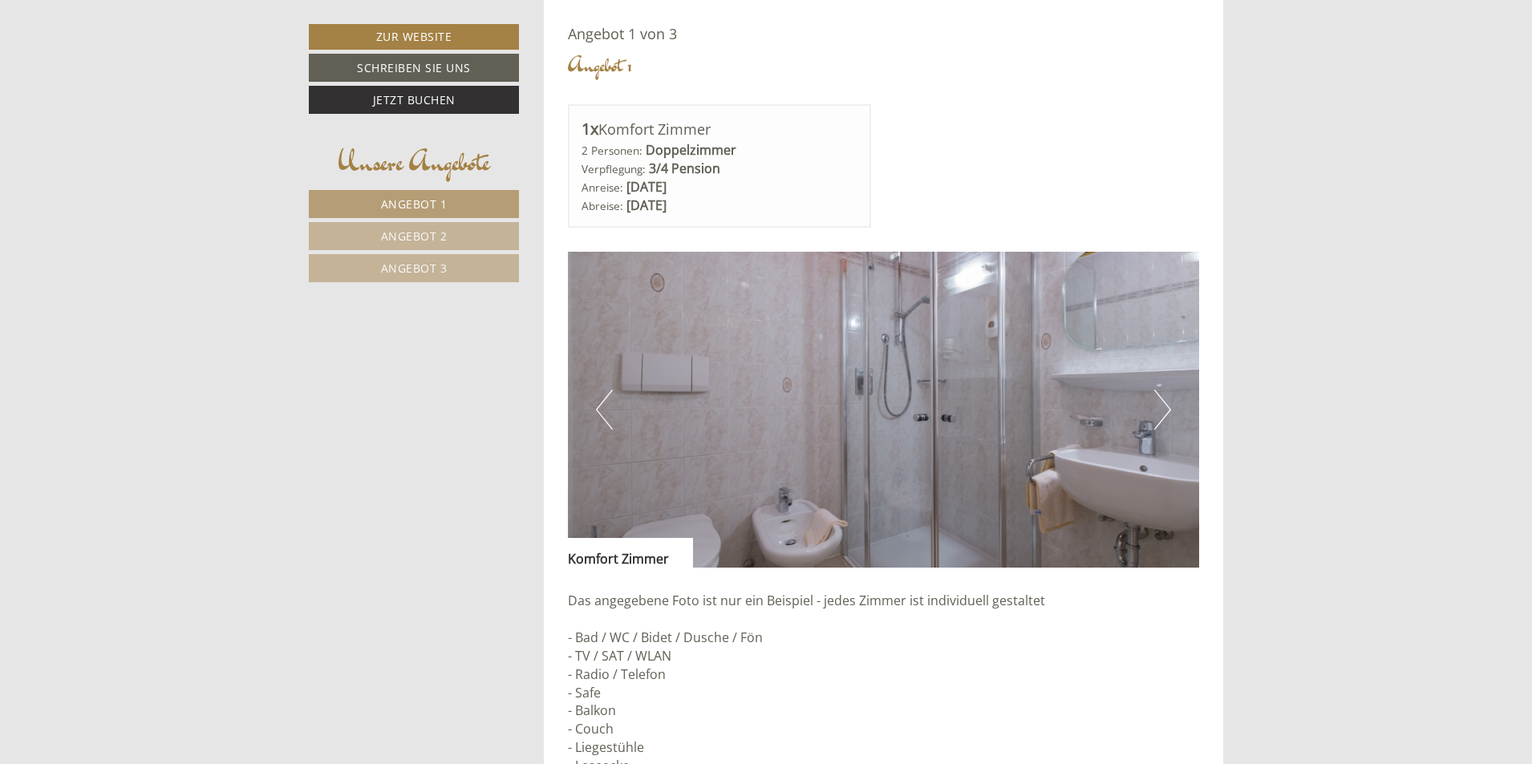
click at [601, 410] on button "Previous" at bounding box center [604, 410] width 17 height 40
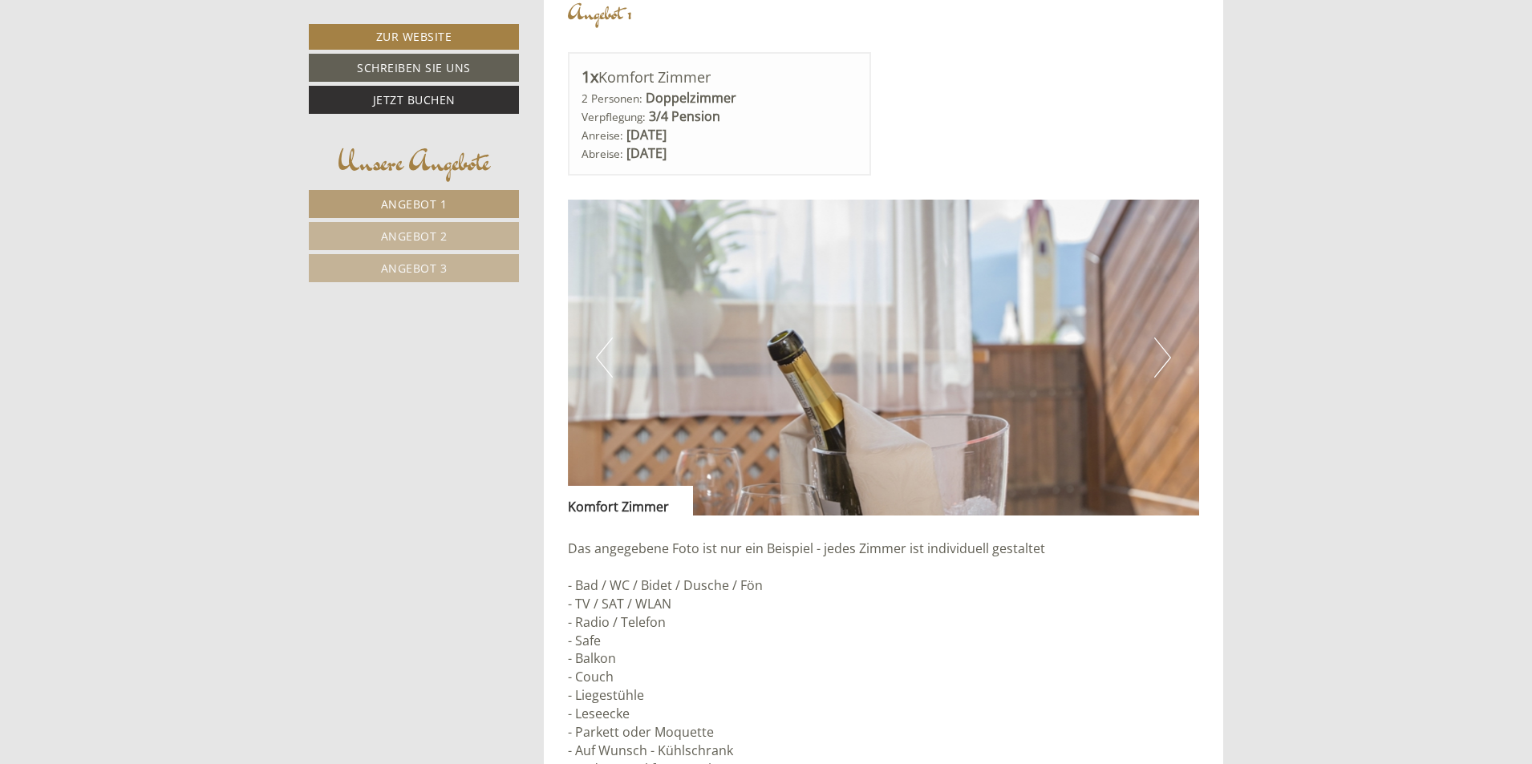
scroll to position [1397, 0]
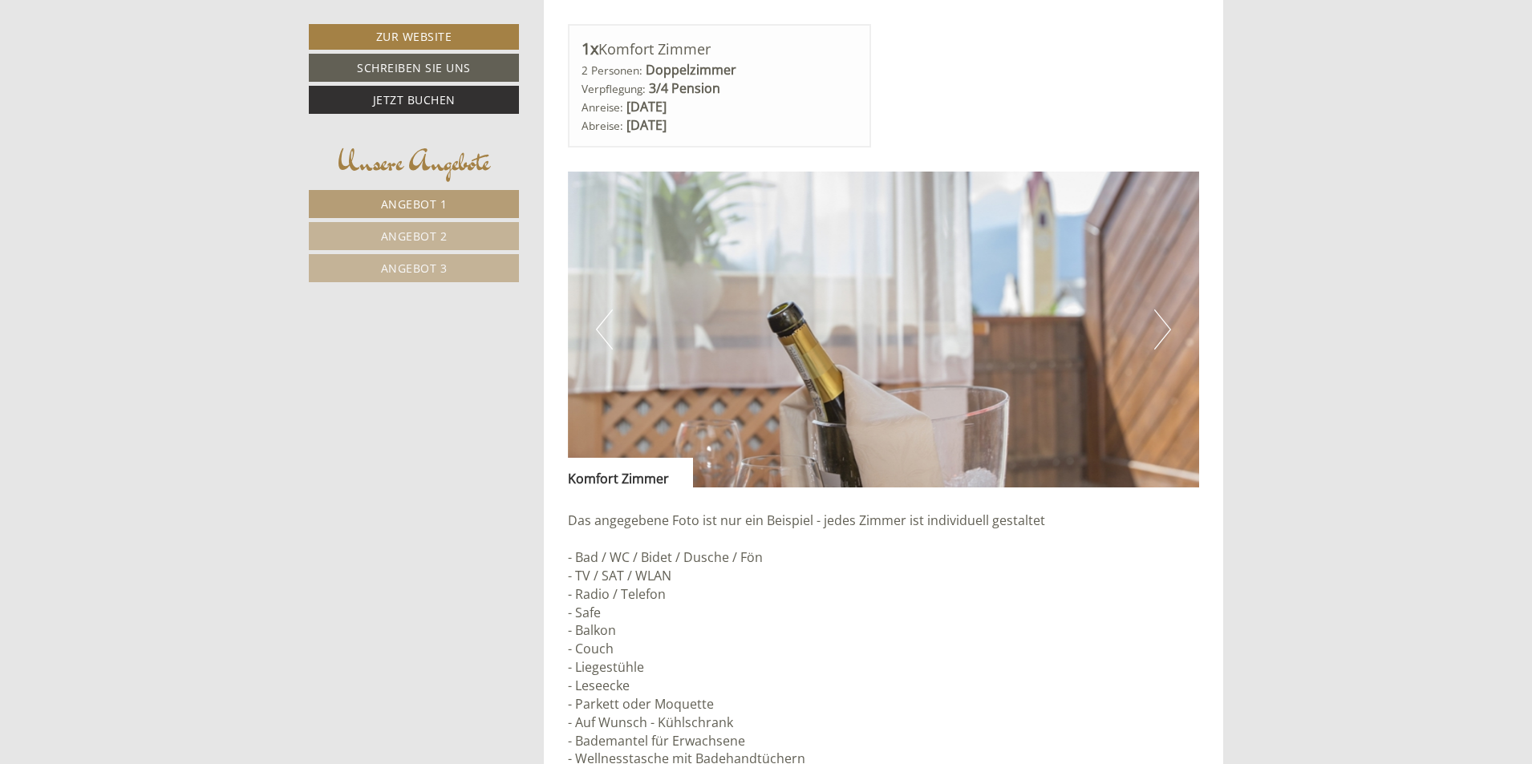
click at [1168, 325] on button "Next" at bounding box center [1162, 330] width 17 height 40
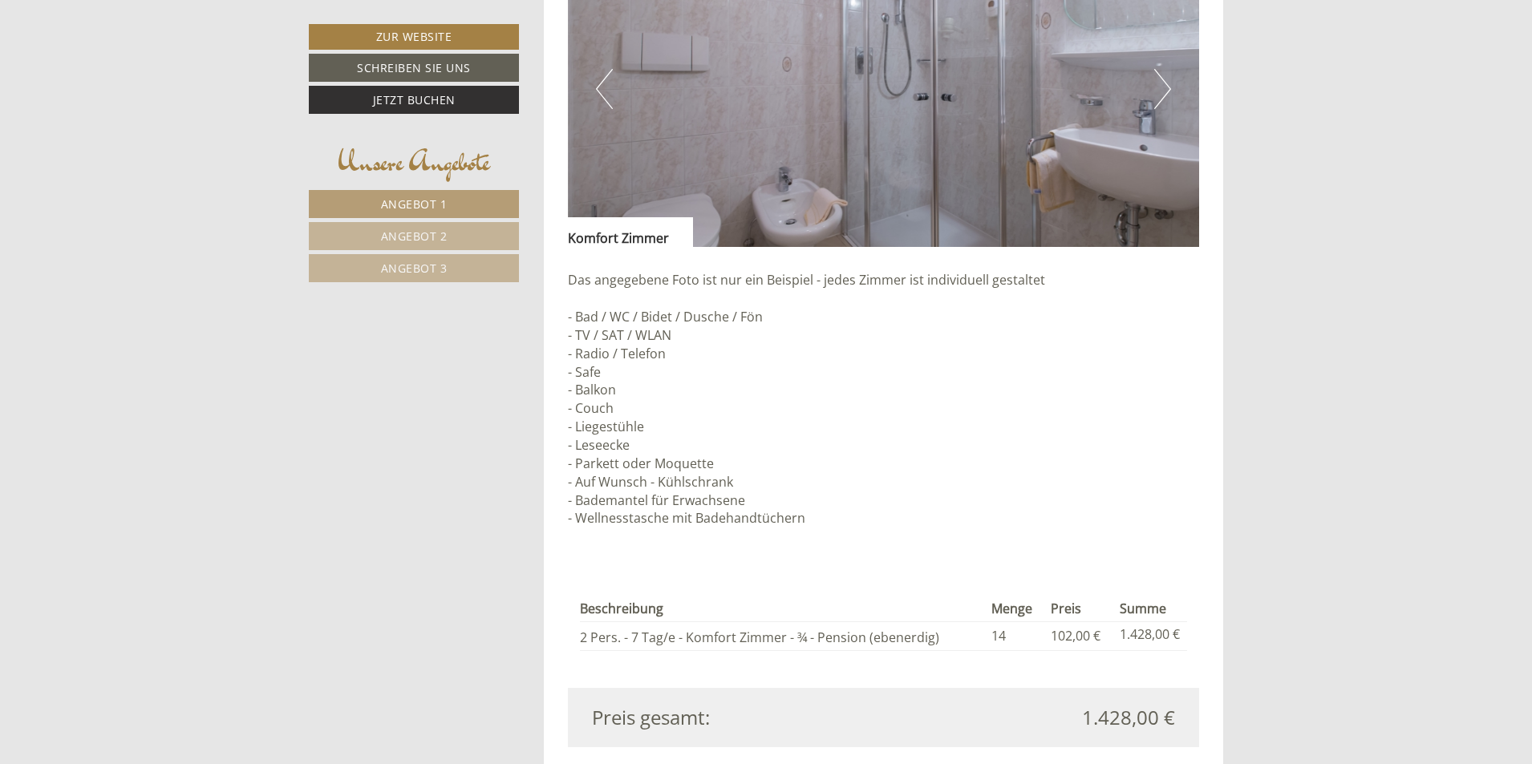
scroll to position [1718, 0]
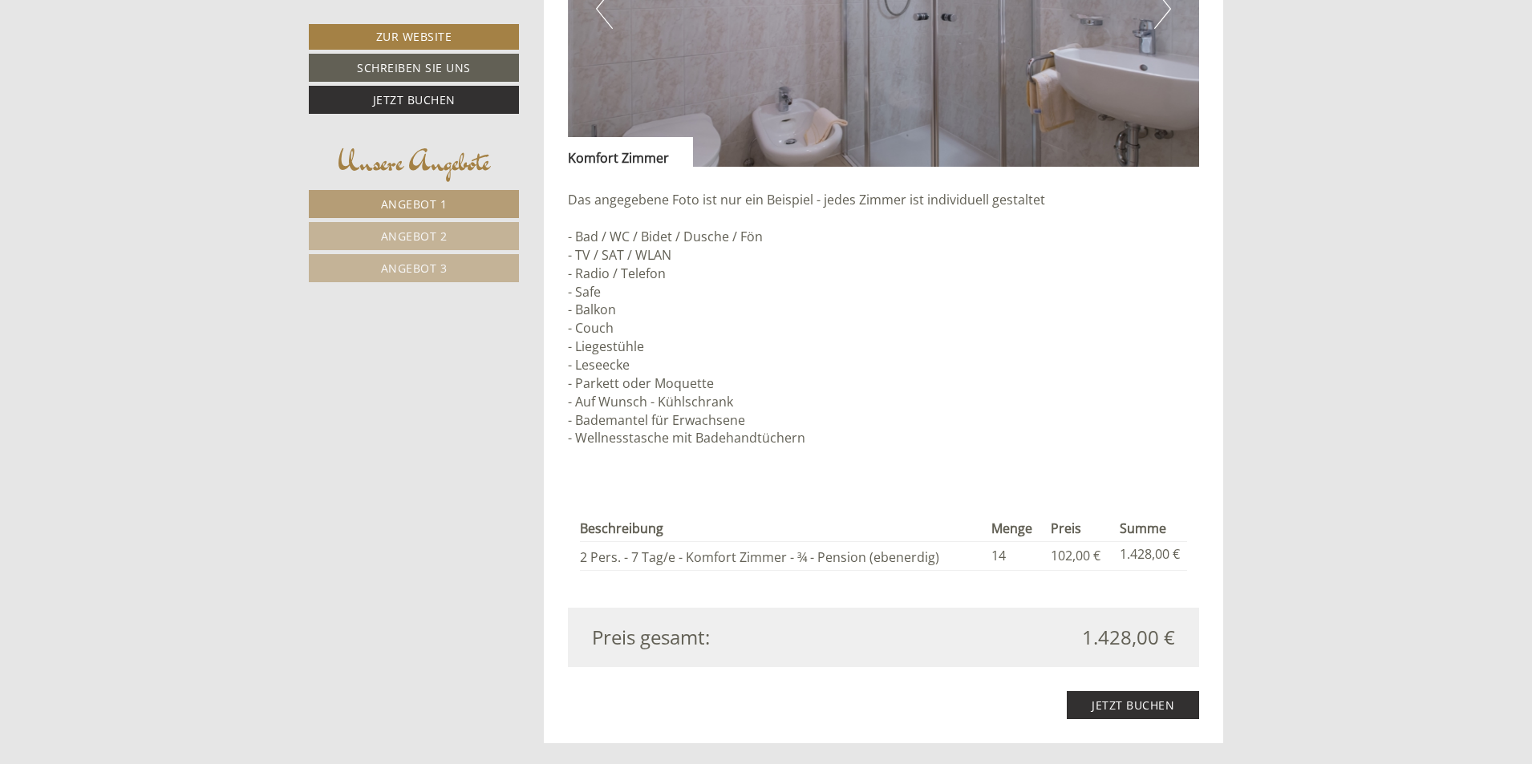
click at [413, 269] on span "Angebot 3" at bounding box center [414, 268] width 67 height 15
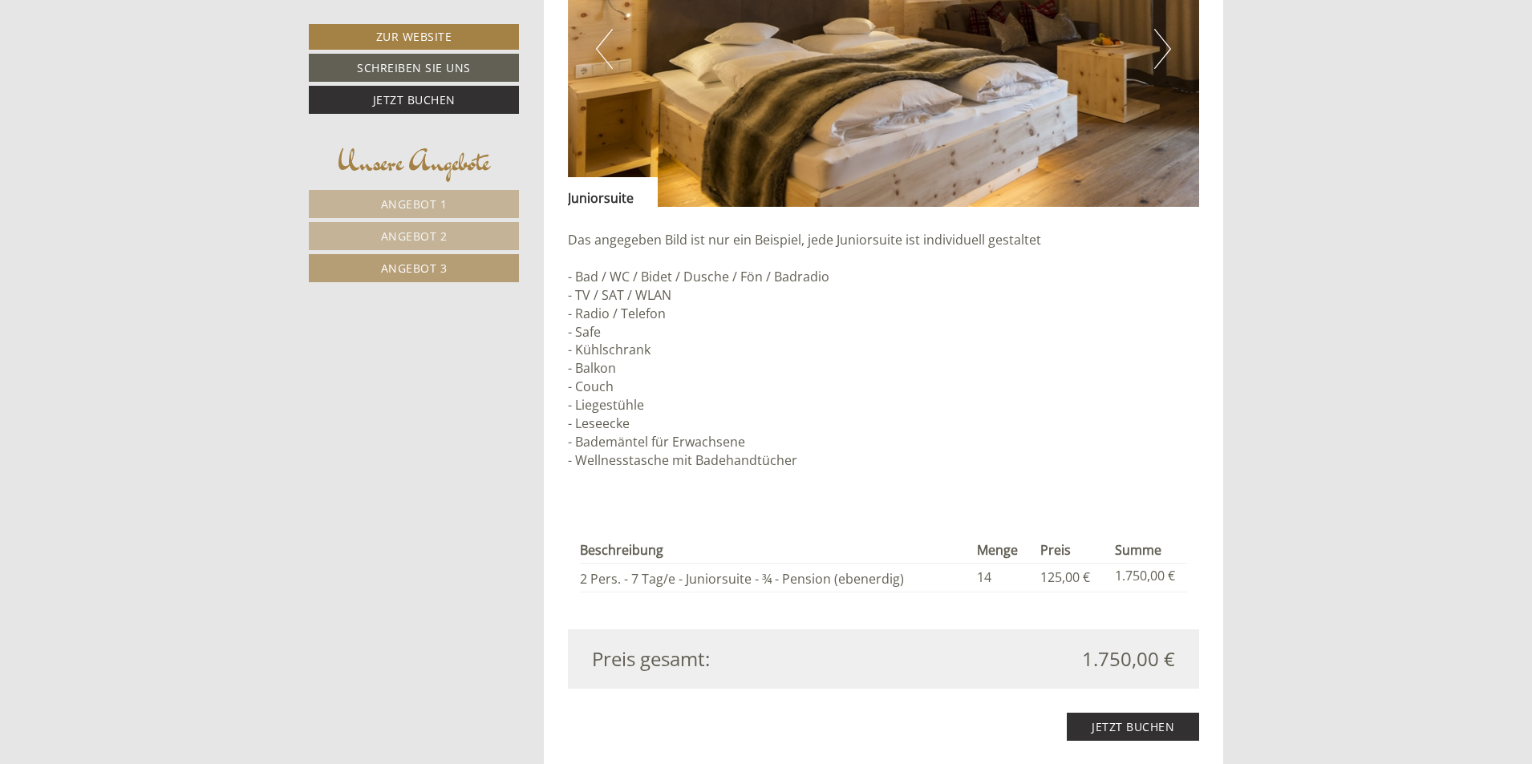
scroll to position [1317, 0]
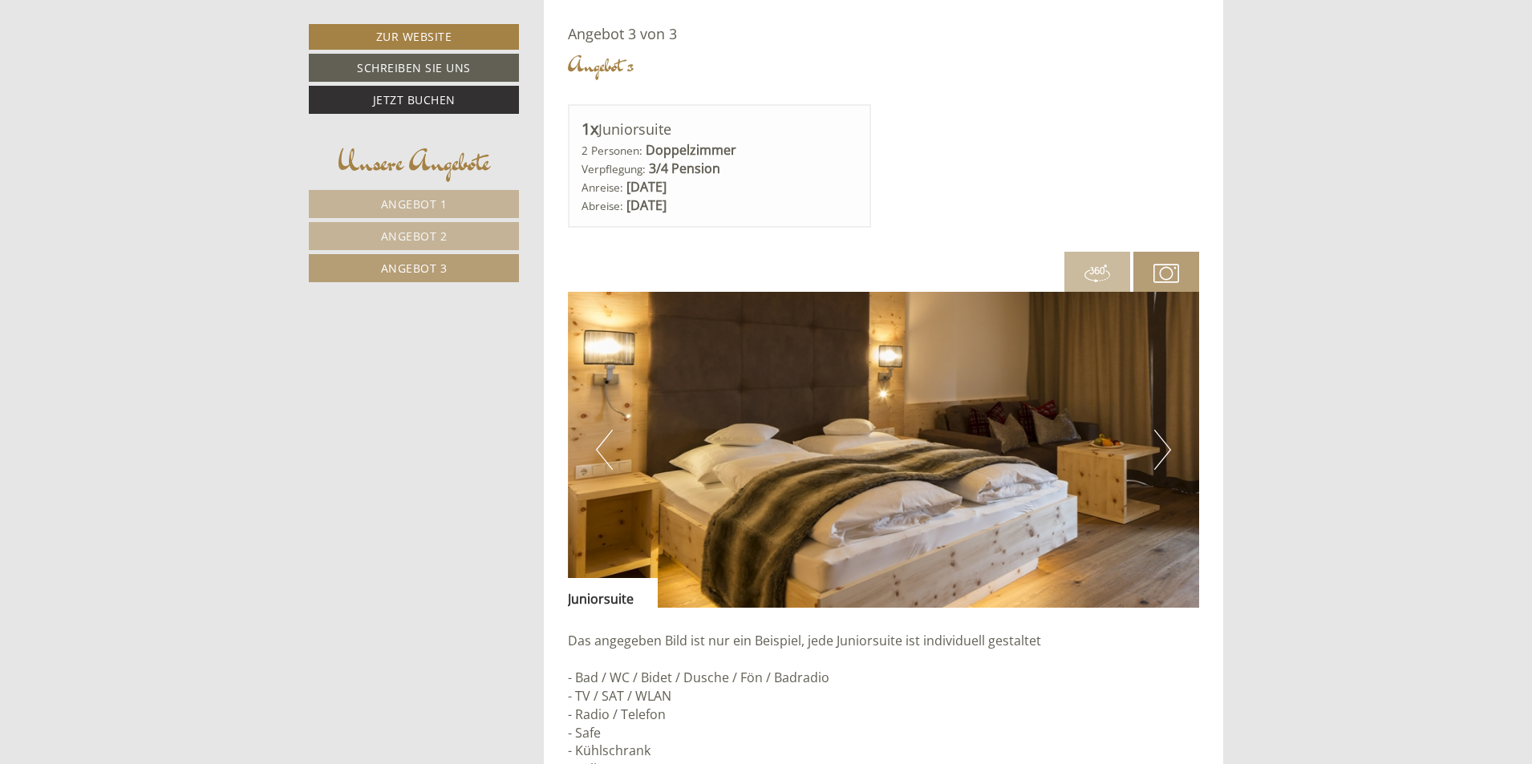
click at [1167, 450] on button "Next" at bounding box center [1162, 450] width 17 height 40
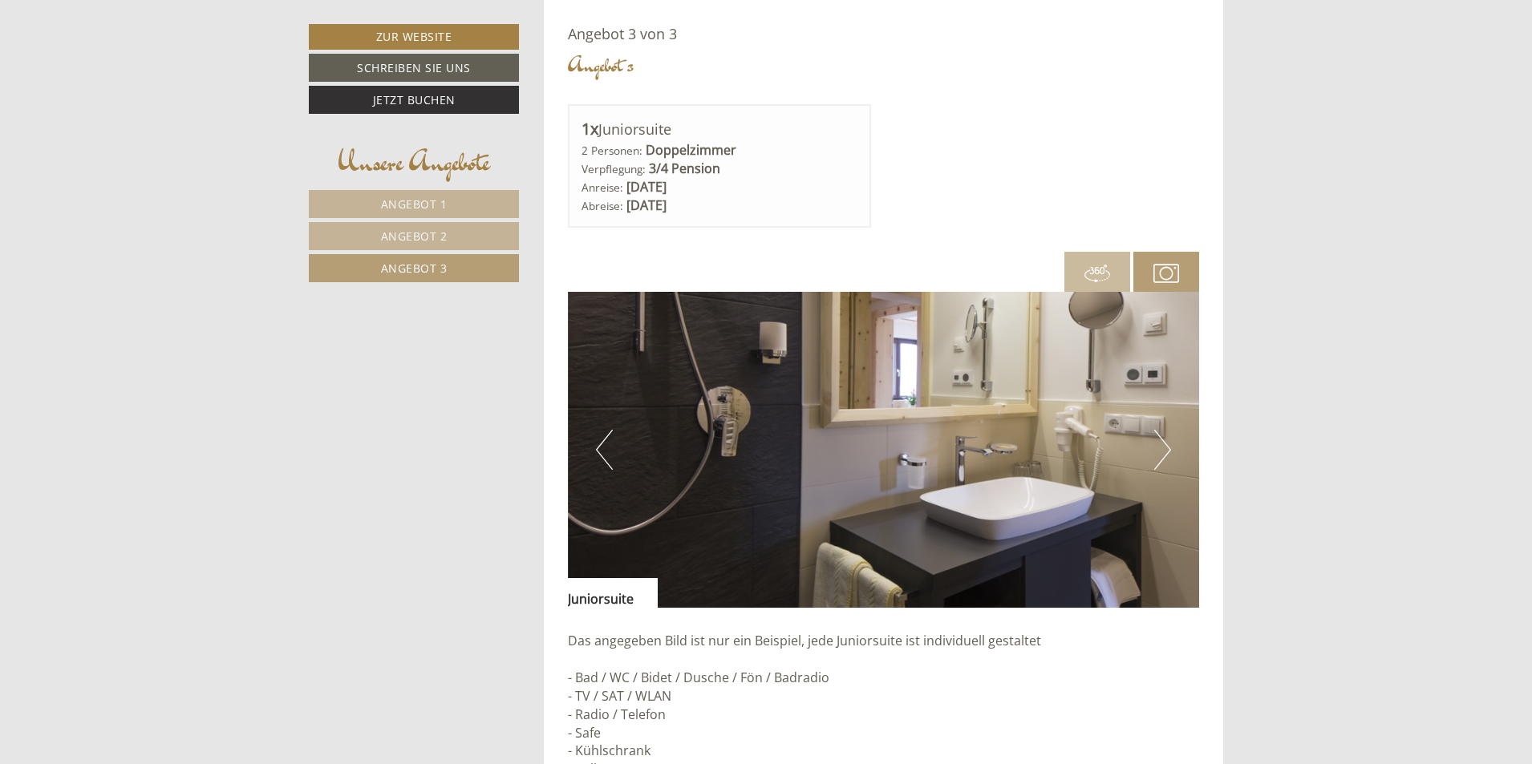
click at [1167, 450] on button "Next" at bounding box center [1162, 450] width 17 height 40
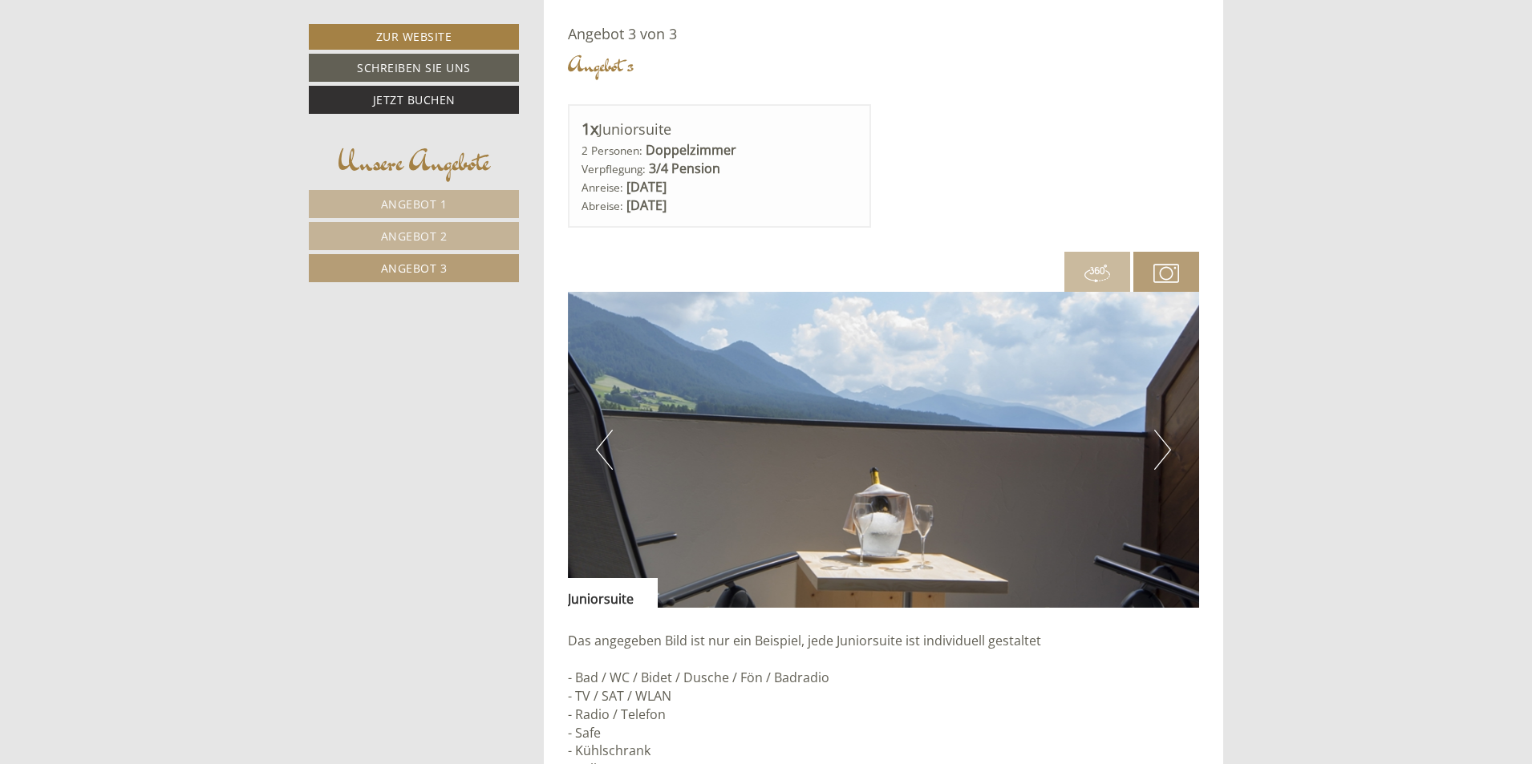
click at [1167, 450] on button "Next" at bounding box center [1162, 450] width 17 height 40
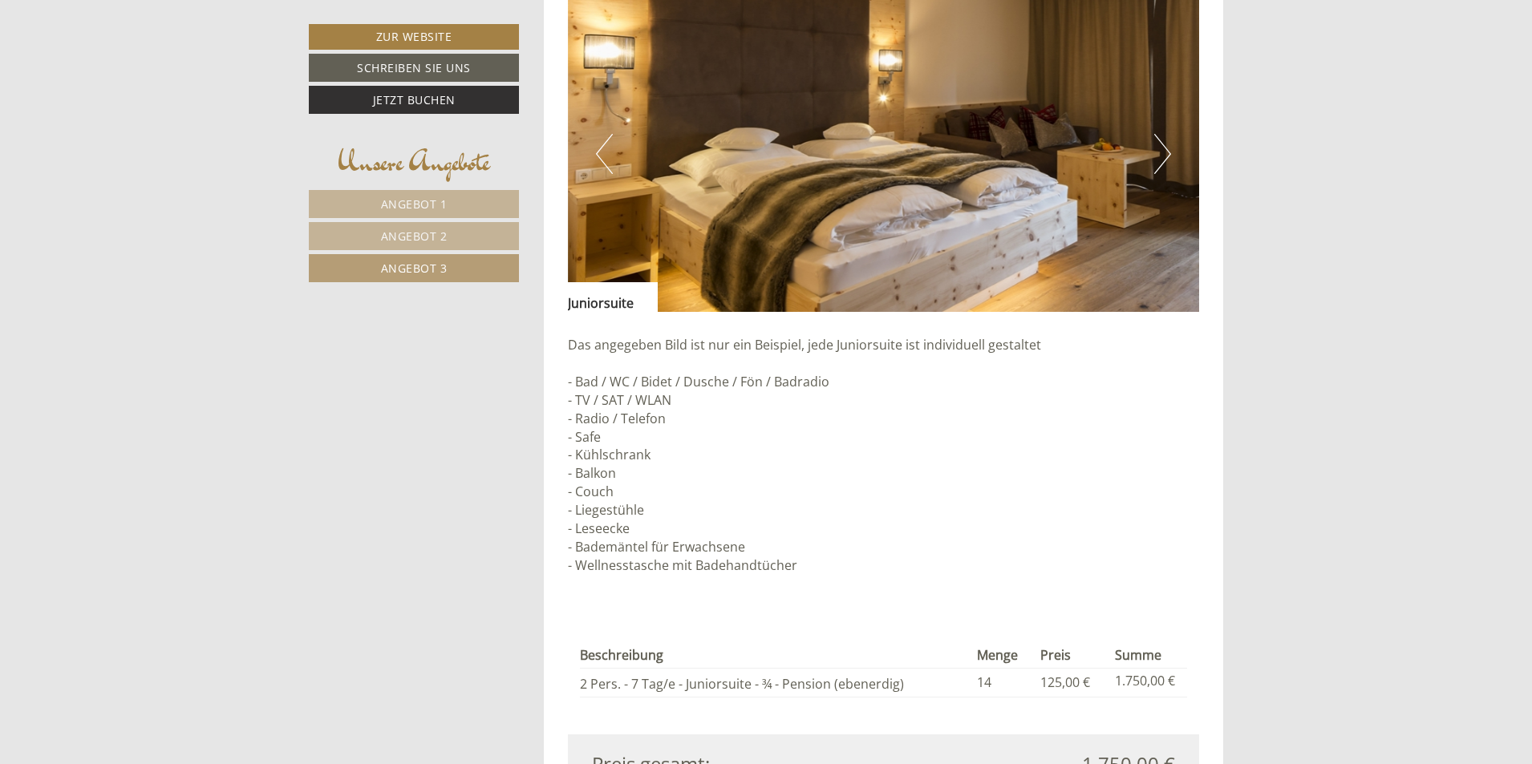
scroll to position [1638, 0]
